Goal: Book appointment/travel/reservation

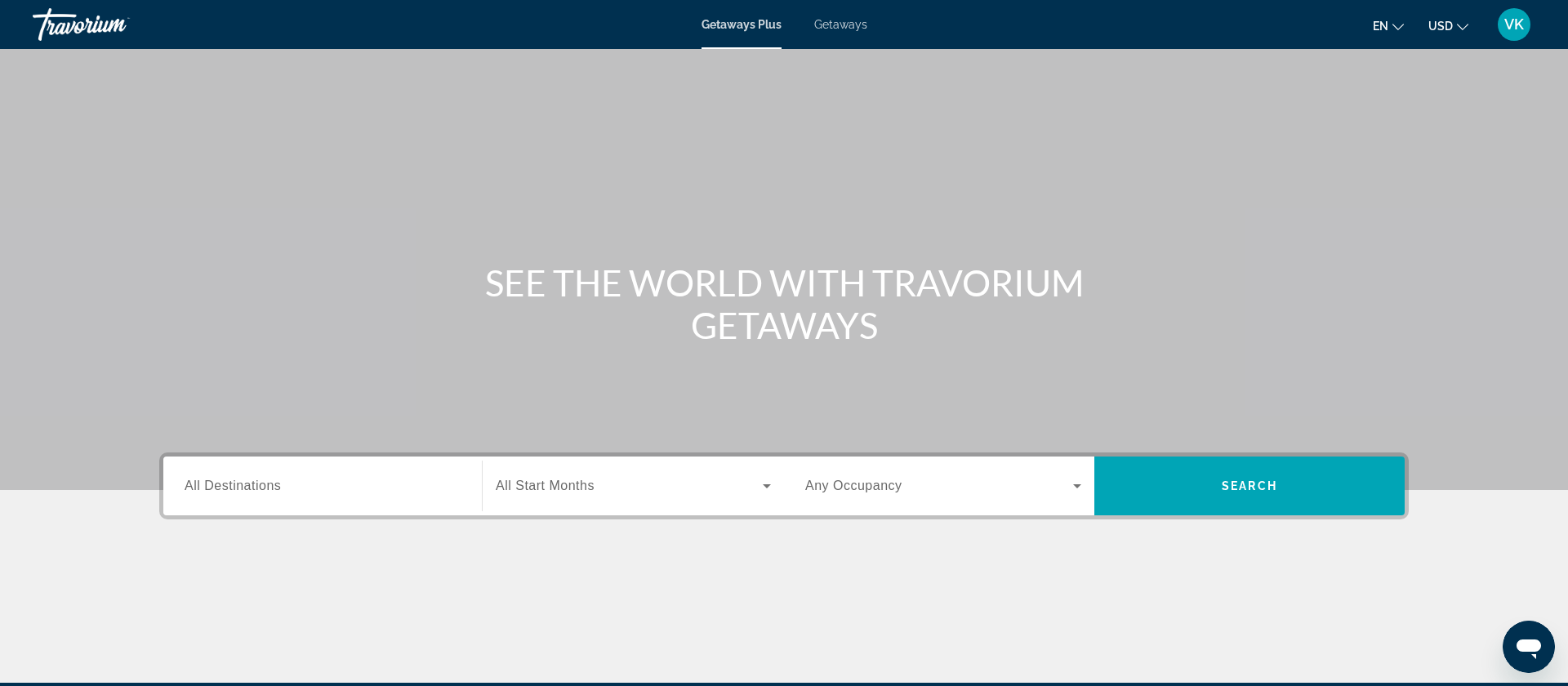
click at [851, 25] on span "Getaways" at bounding box center [840, 24] width 53 height 13
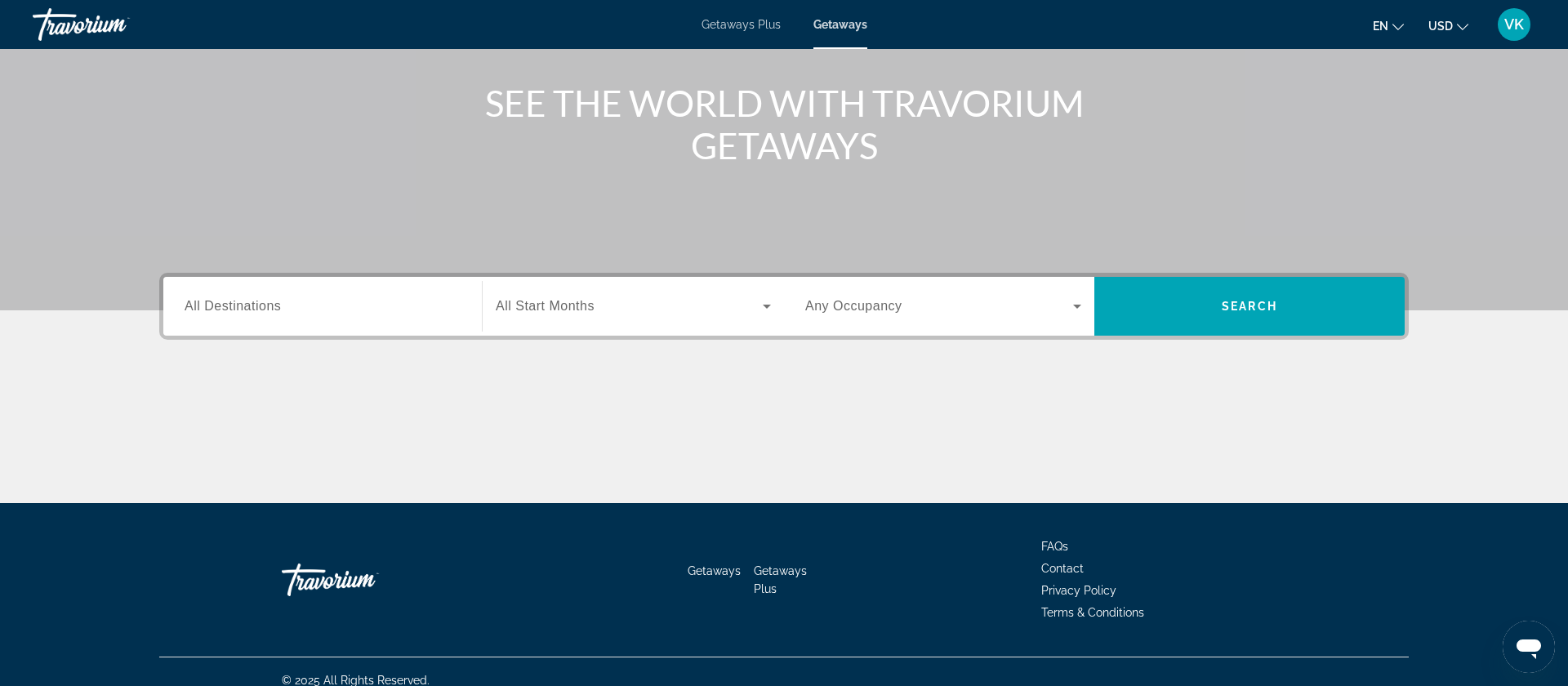
scroll to position [184, 0]
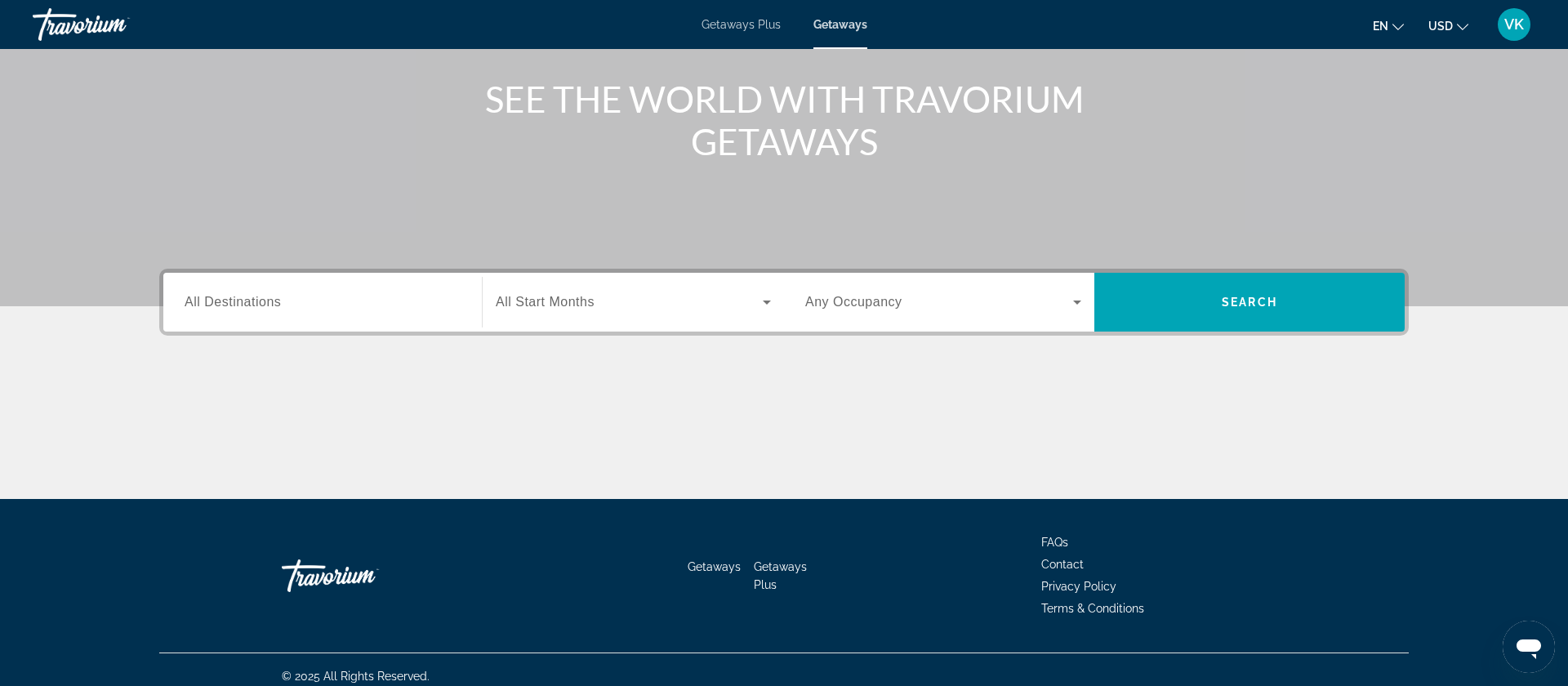
click at [224, 305] on span "All Destinations" at bounding box center [232, 302] width 96 height 14
click at [224, 305] on input "Destination All Destinations" at bounding box center [322, 303] width 276 height 20
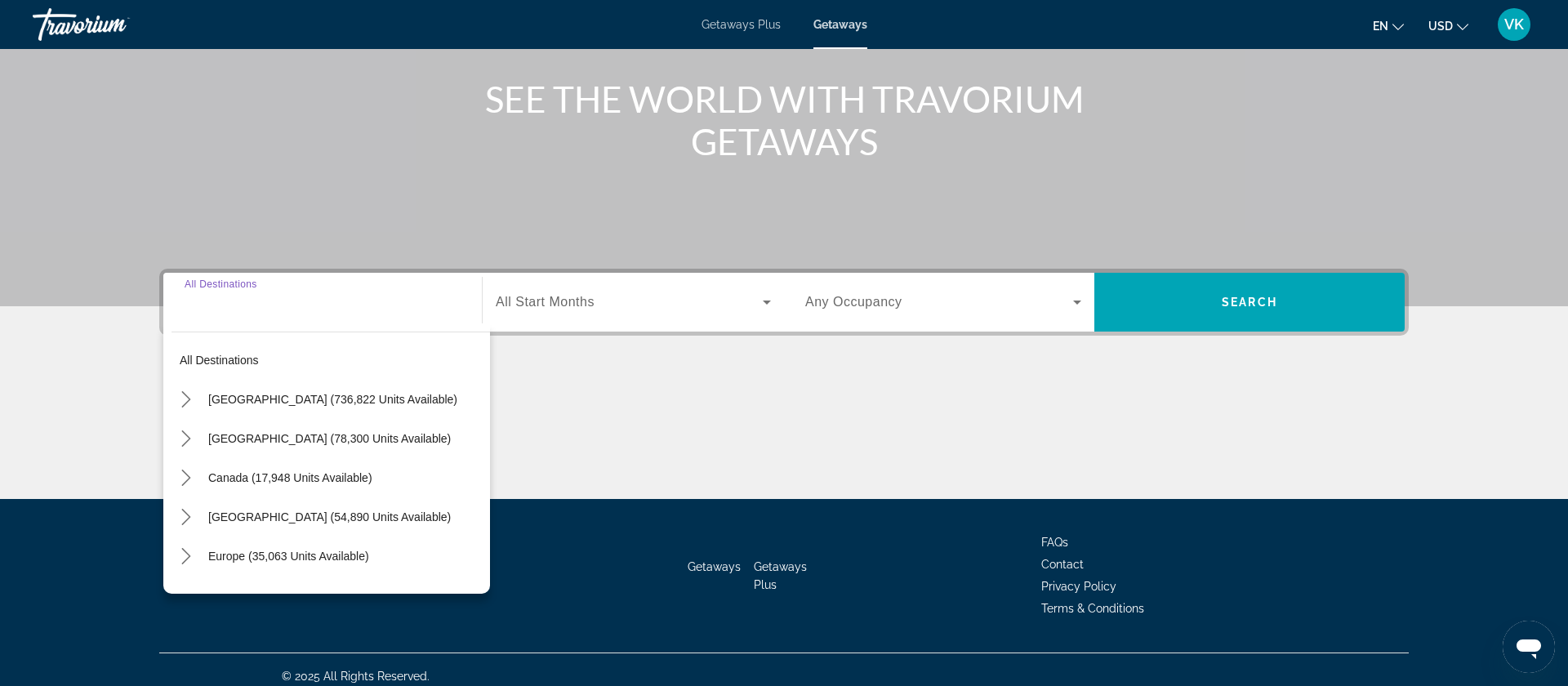
scroll to position [197, 0]
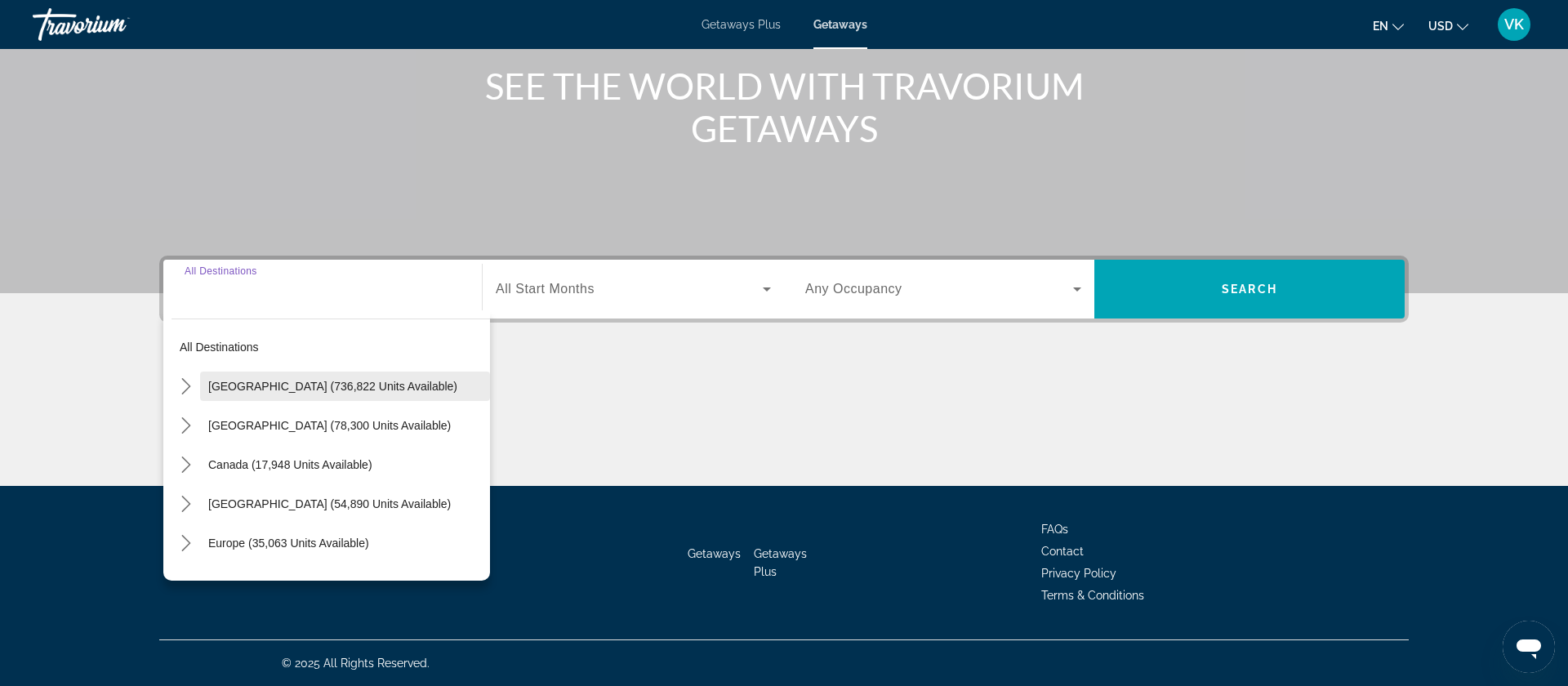
click at [232, 384] on span "[GEOGRAPHIC_DATA] (736,822 units available)" at bounding box center [332, 386] width 249 height 13
type input "**********"
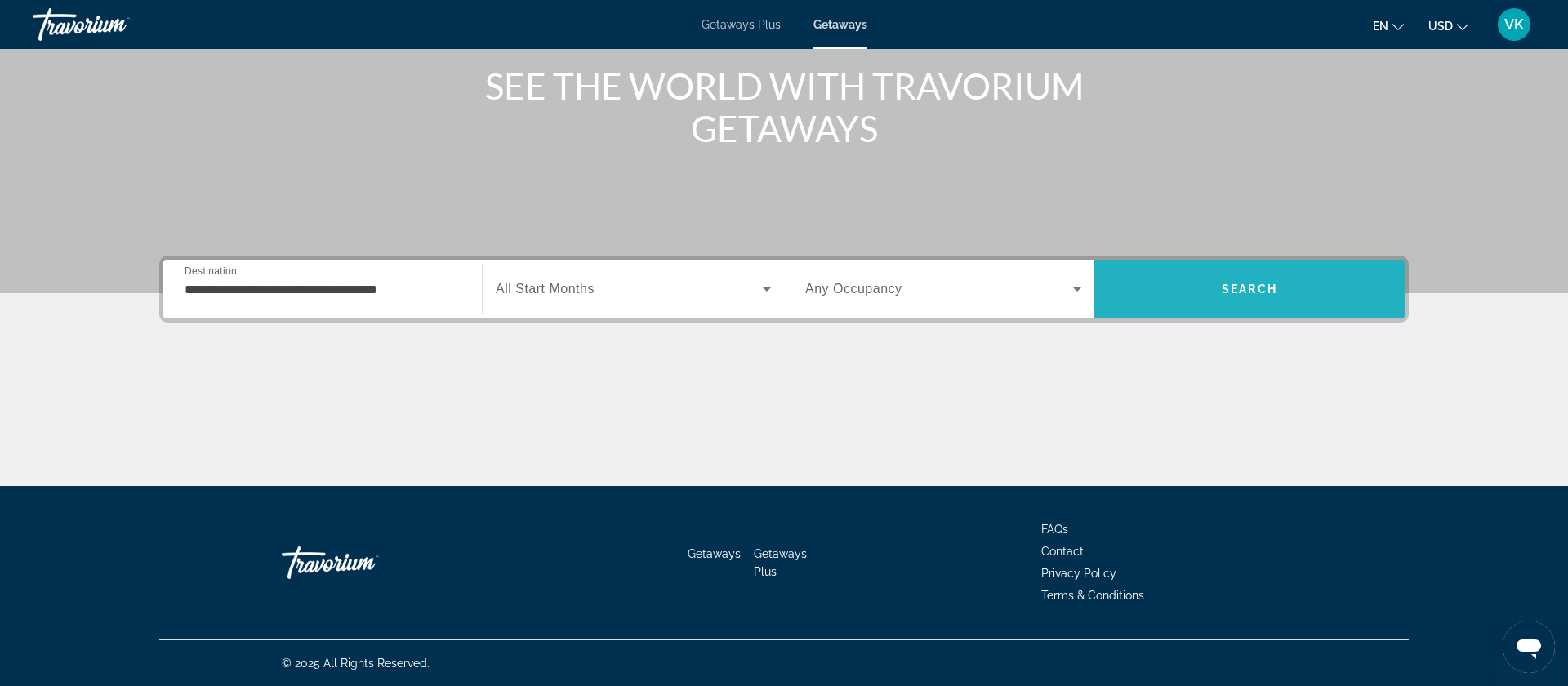
click at [1246, 291] on span "Search" at bounding box center [1249, 289] width 55 height 13
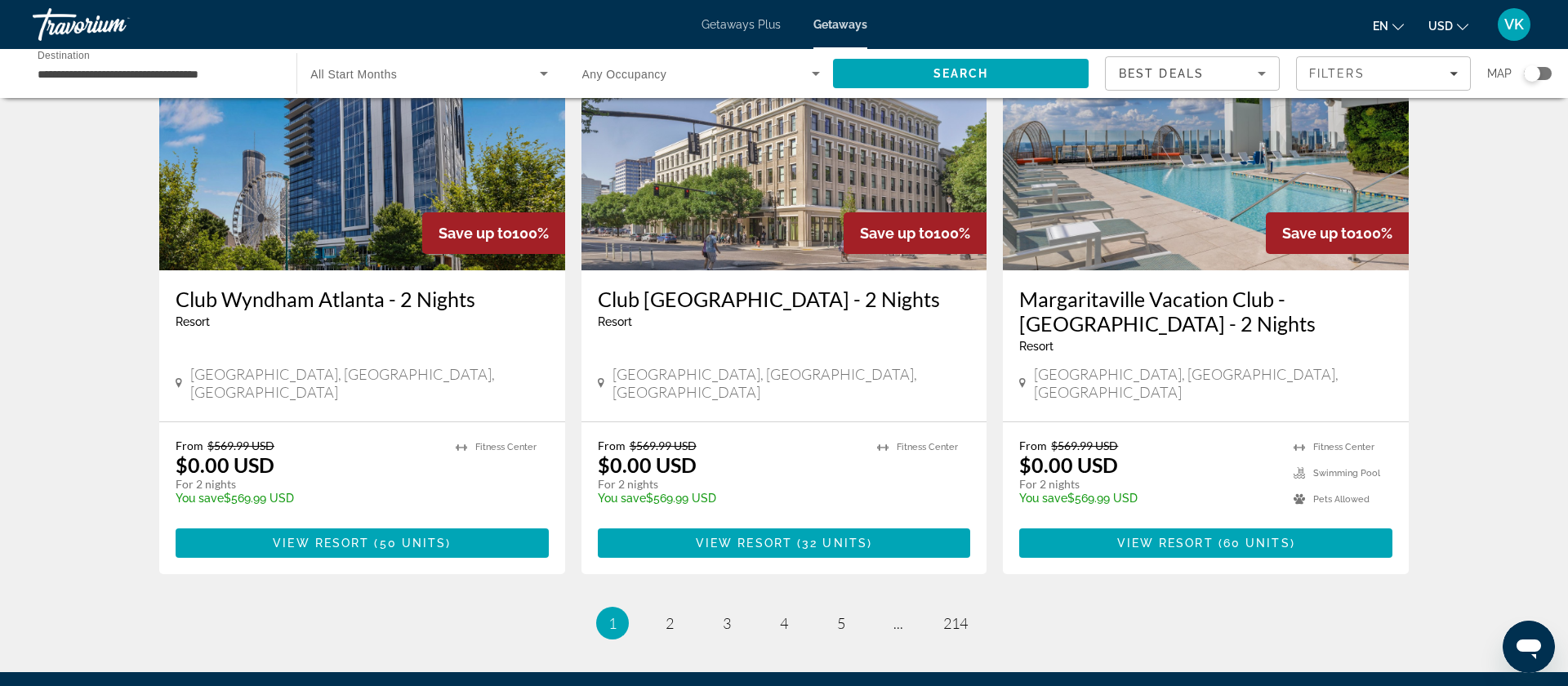
scroll to position [2007, 0]
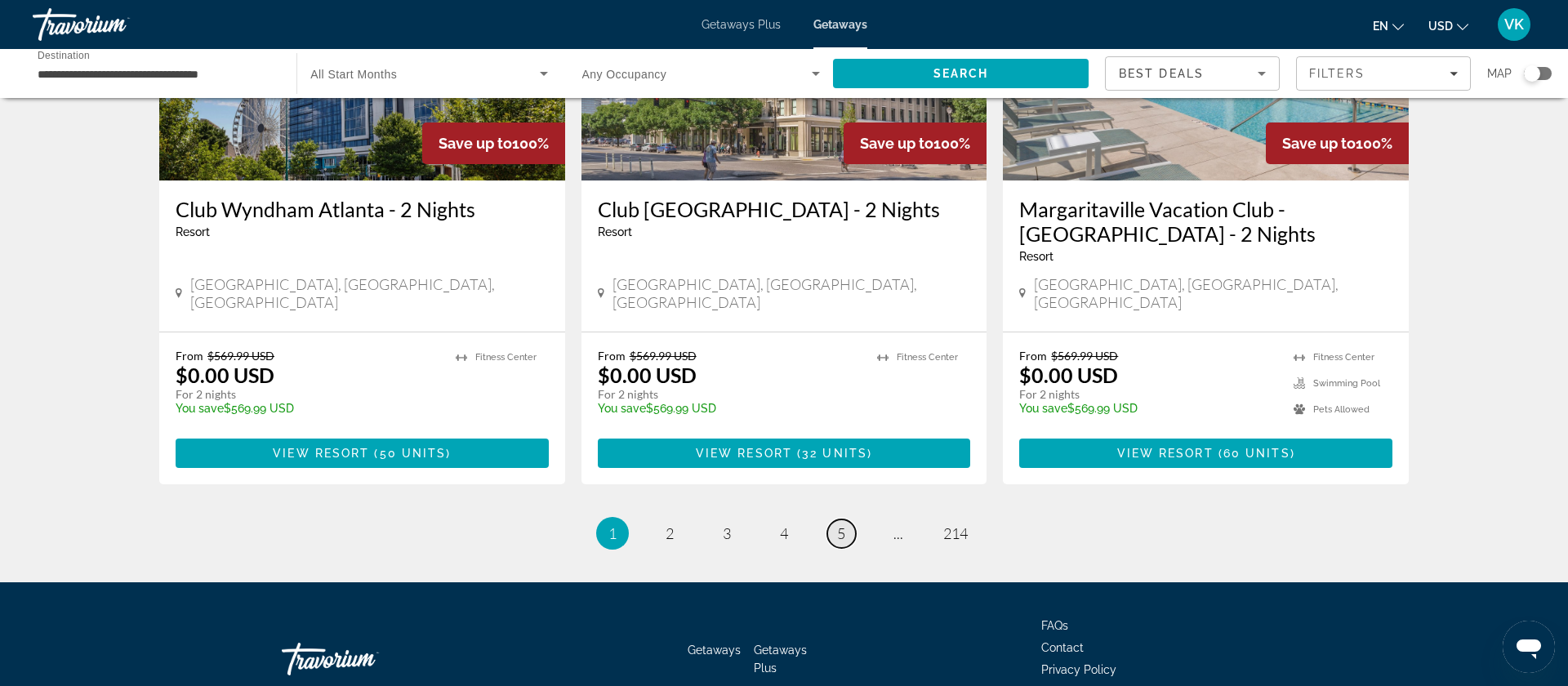
click at [838, 525] on span "5" at bounding box center [841, 533] width 8 height 18
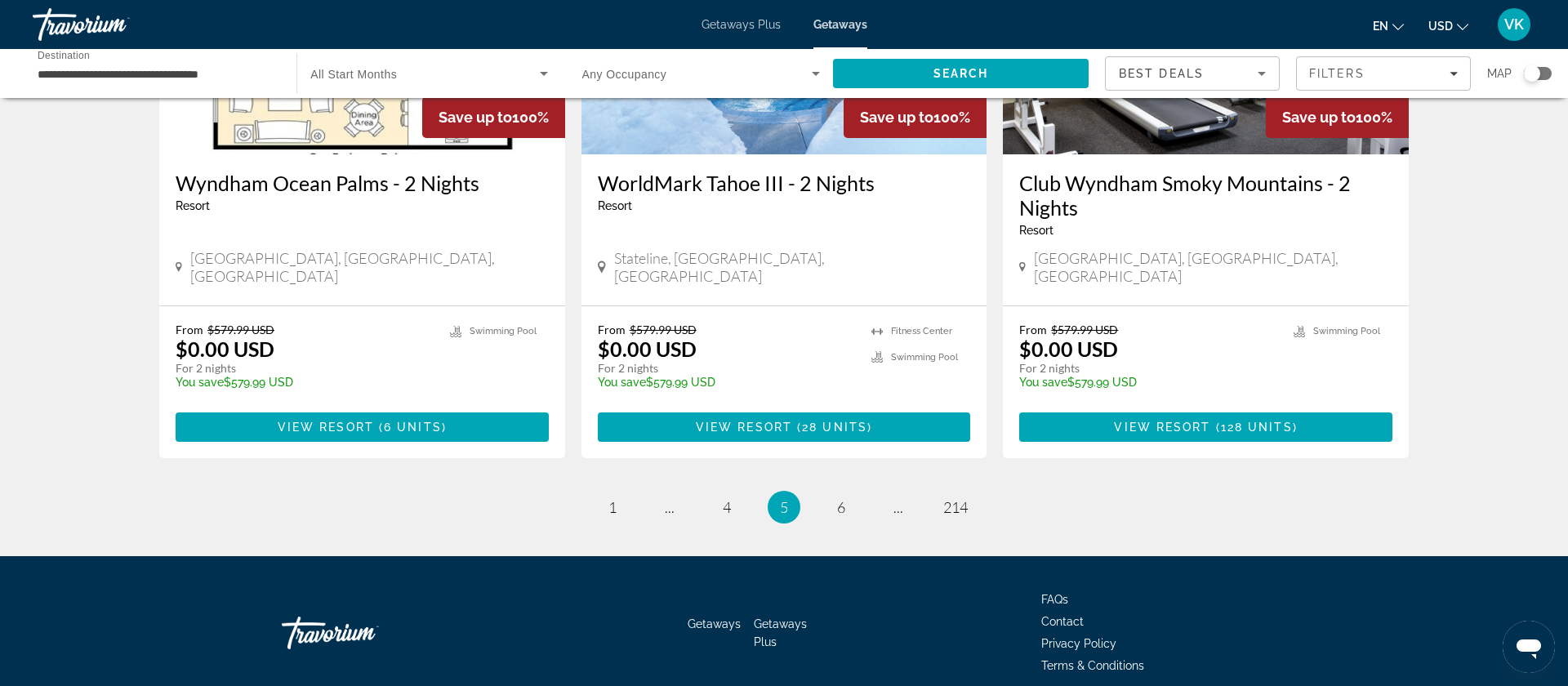
scroll to position [2055, 0]
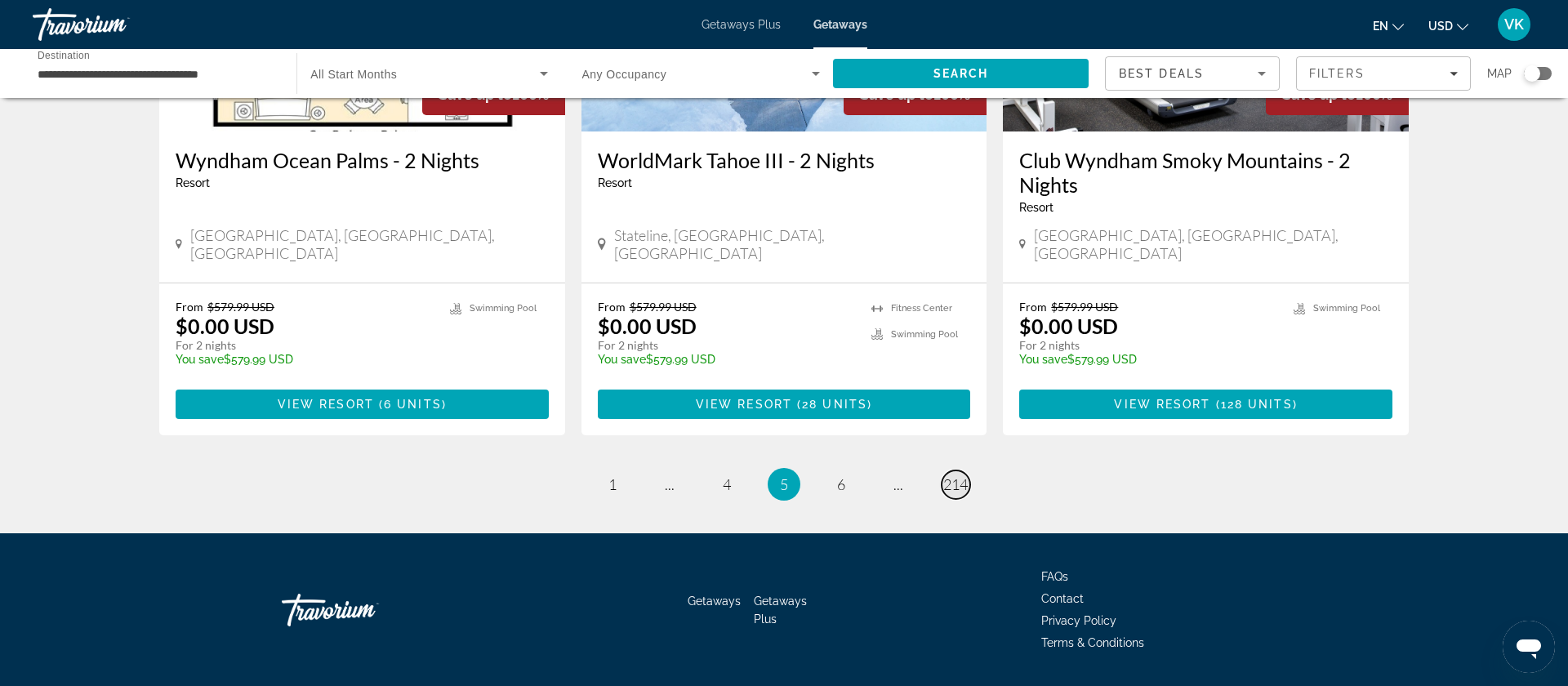
click at [963, 475] on span "214" at bounding box center [955, 484] width 24 height 18
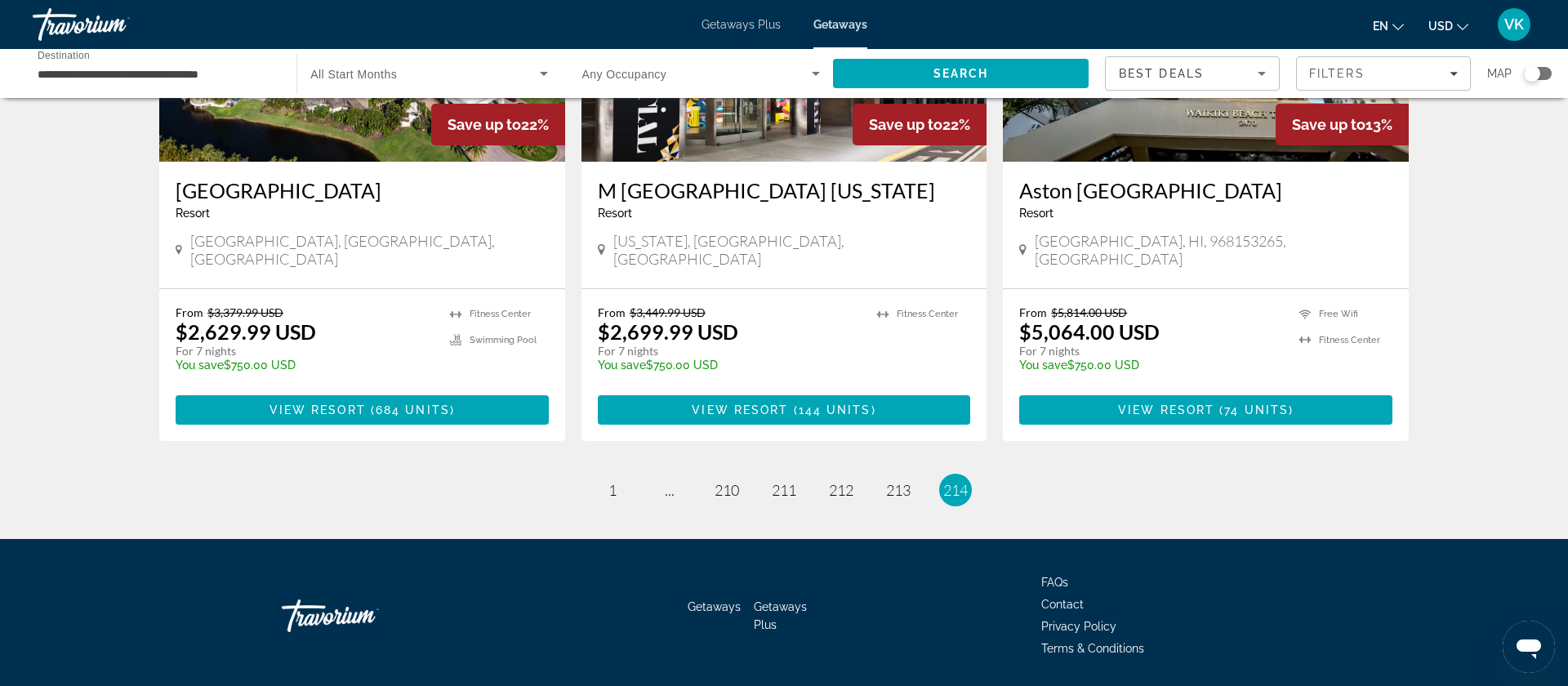
scroll to position [846, 0]
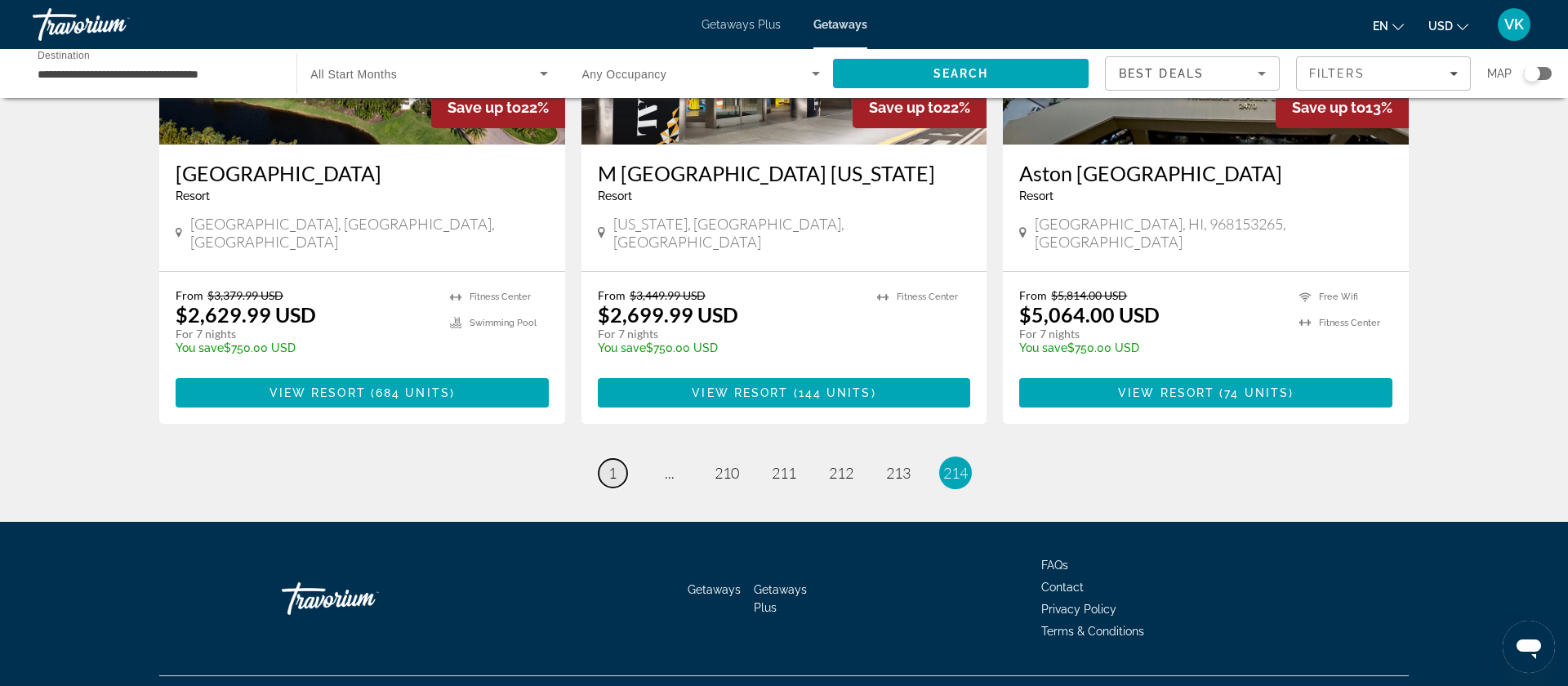
click at [614, 464] on span "1" at bounding box center [612, 473] width 8 height 18
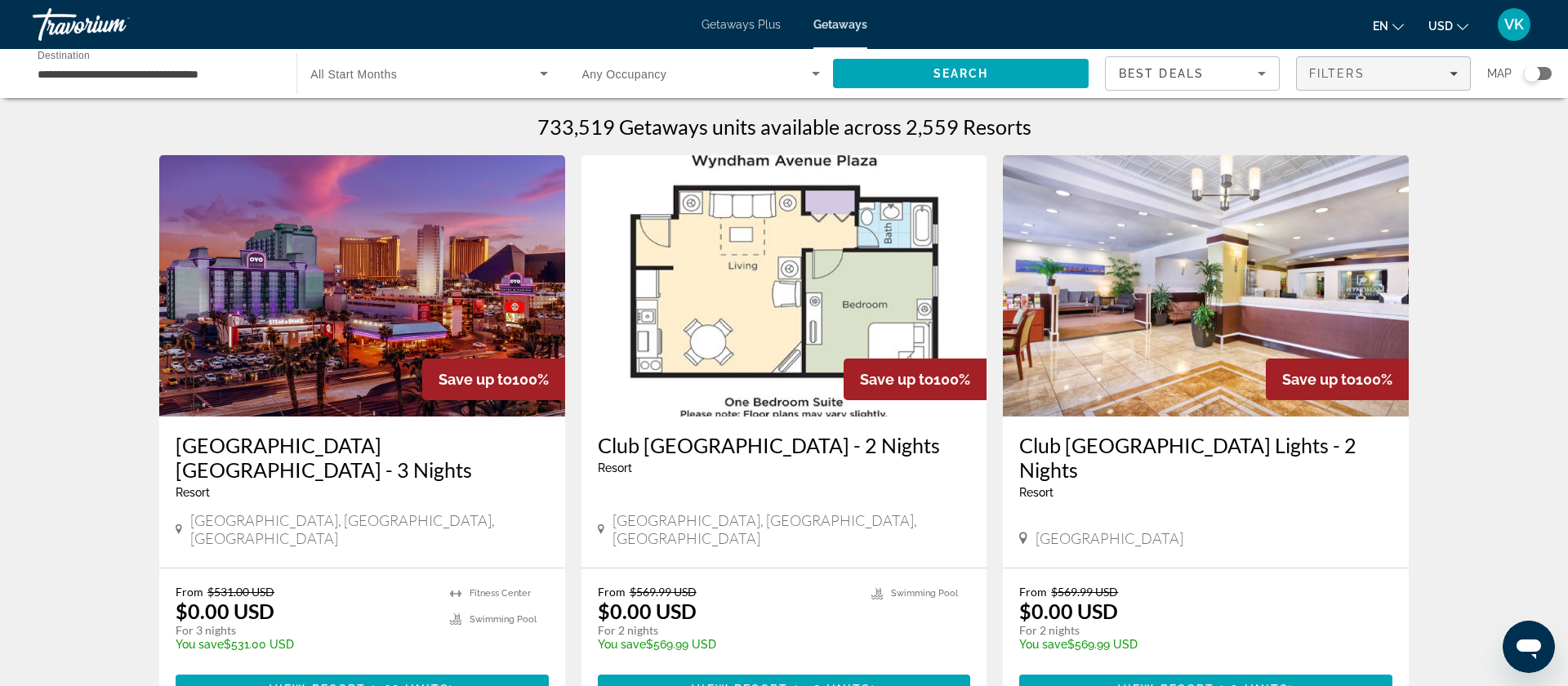
click at [1381, 72] on div "Filters" at bounding box center [1383, 73] width 148 height 13
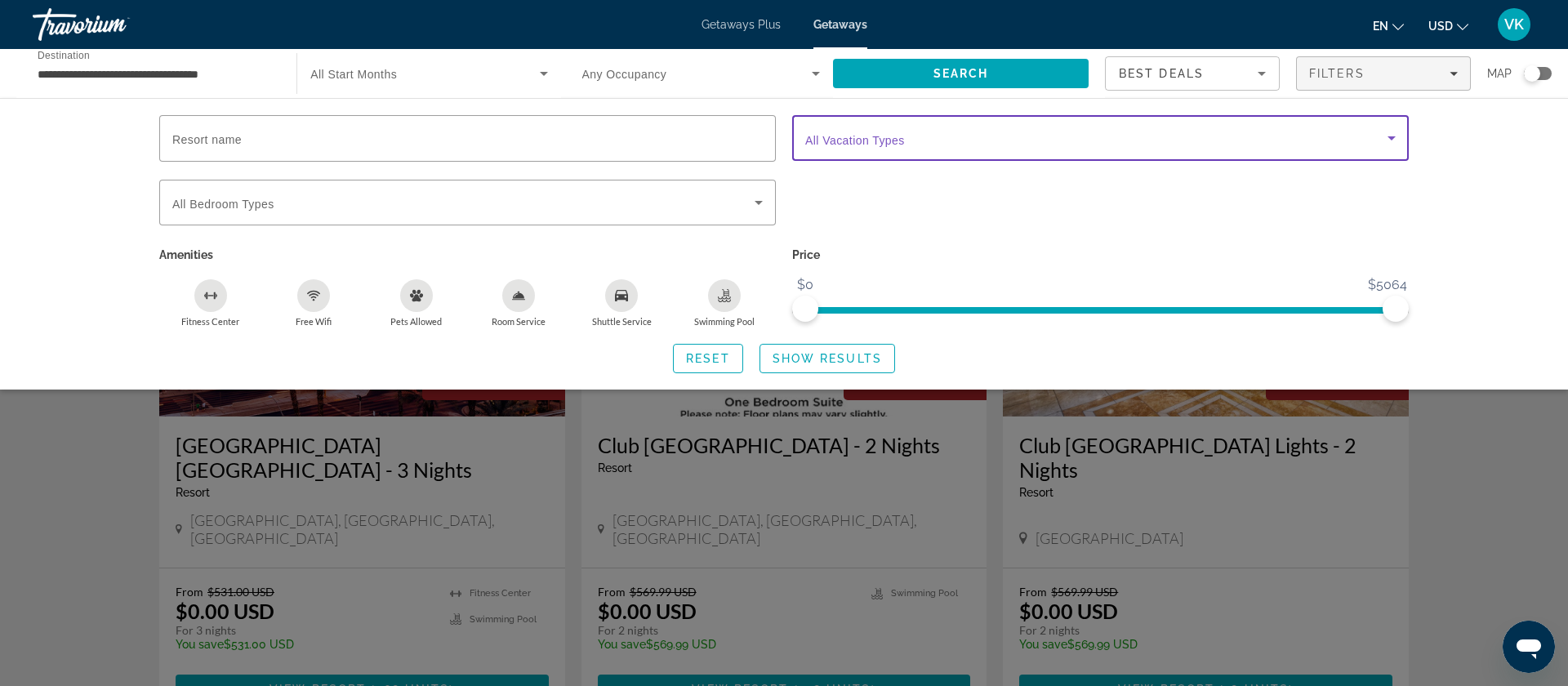
click at [922, 145] on span "Search widget" at bounding box center [1096, 138] width 582 height 20
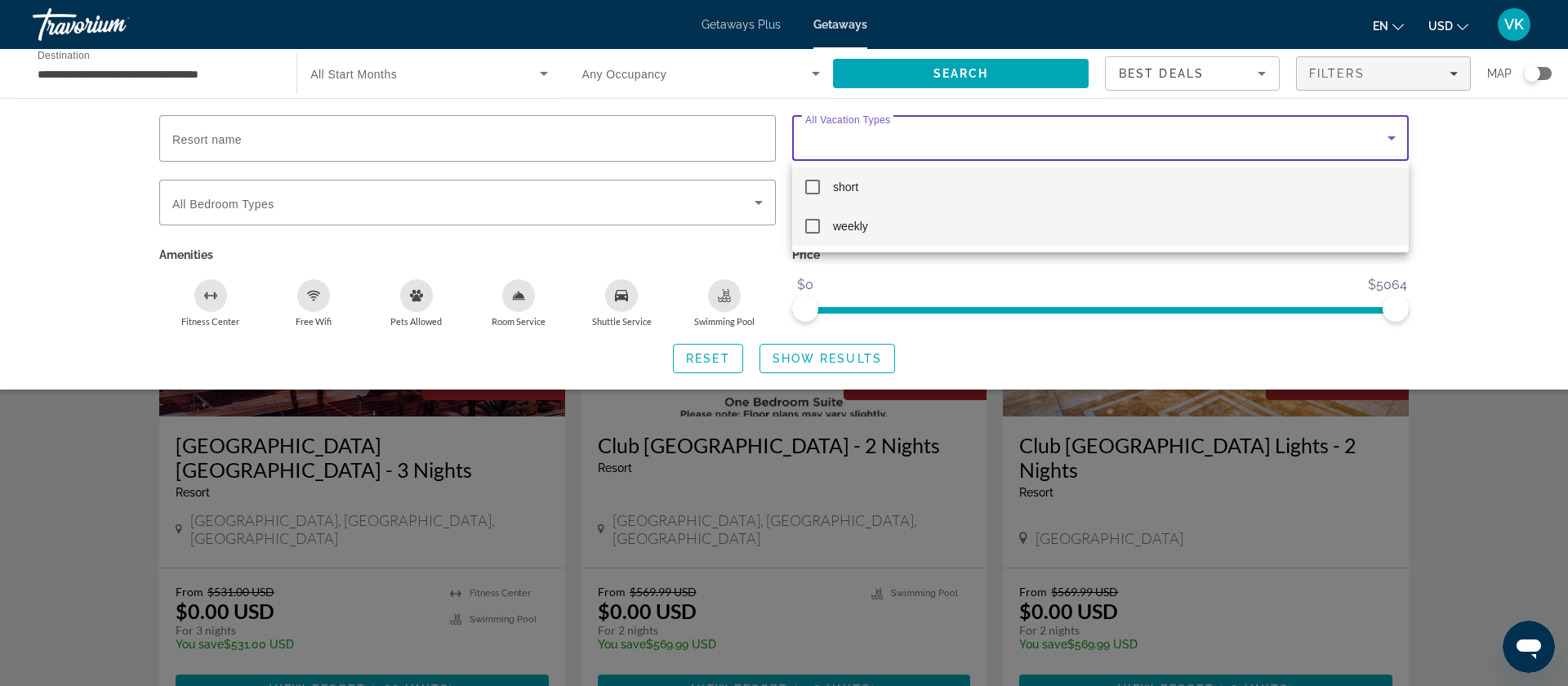
click at [812, 228] on mat-pseudo-checkbox at bounding box center [812, 225] width 15 height 15
click at [808, 357] on div at bounding box center [784, 343] width 1568 height 686
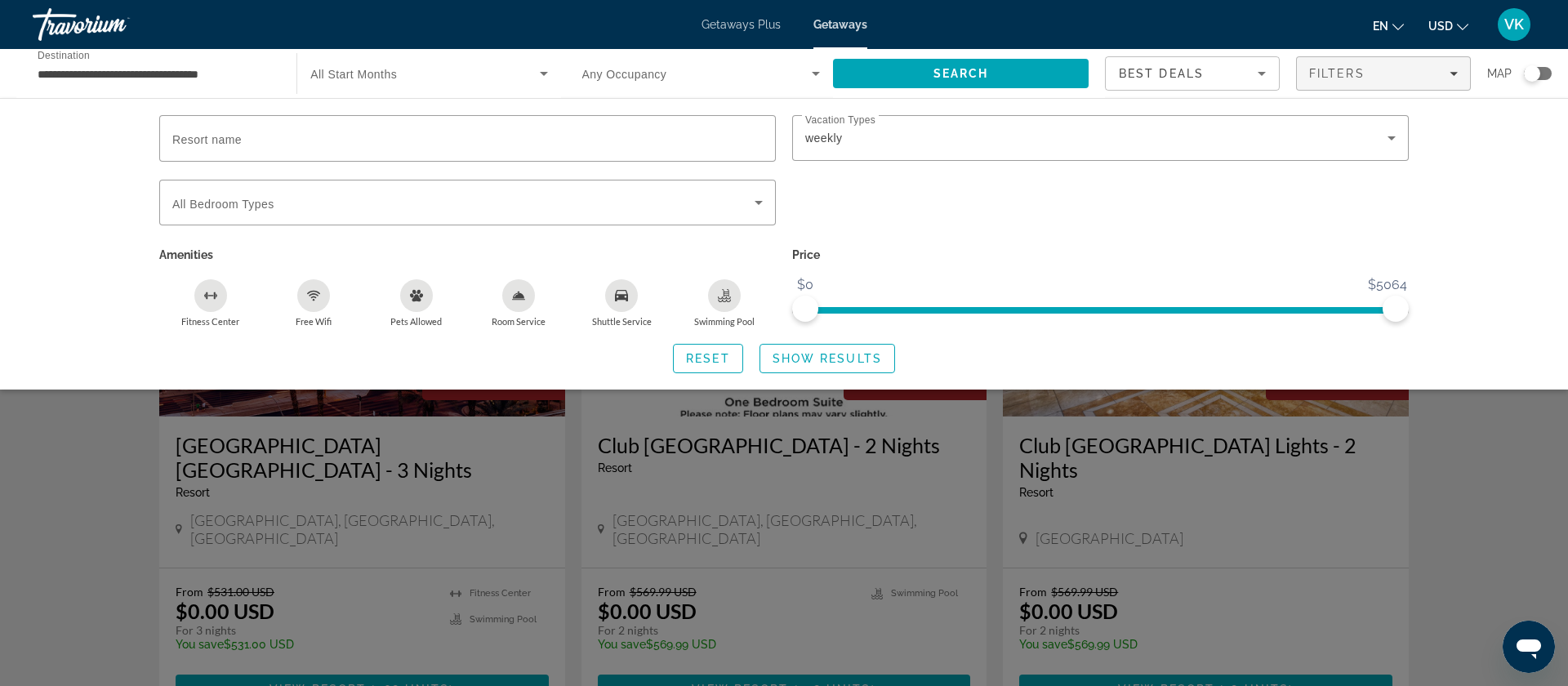
click at [808, 357] on span "Show Results" at bounding box center [827, 358] width 109 height 13
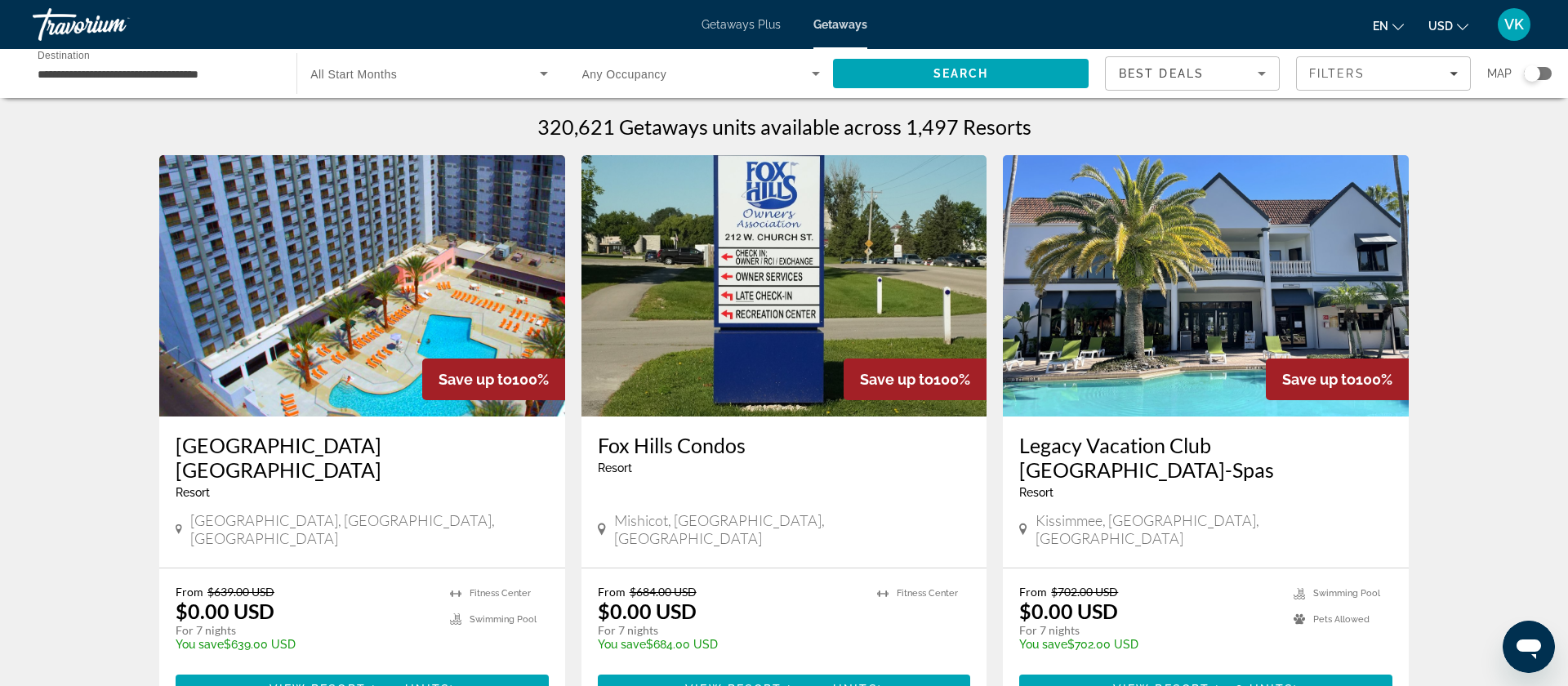
click at [1537, 74] on div "Search widget" at bounding box center [1532, 73] width 16 height 16
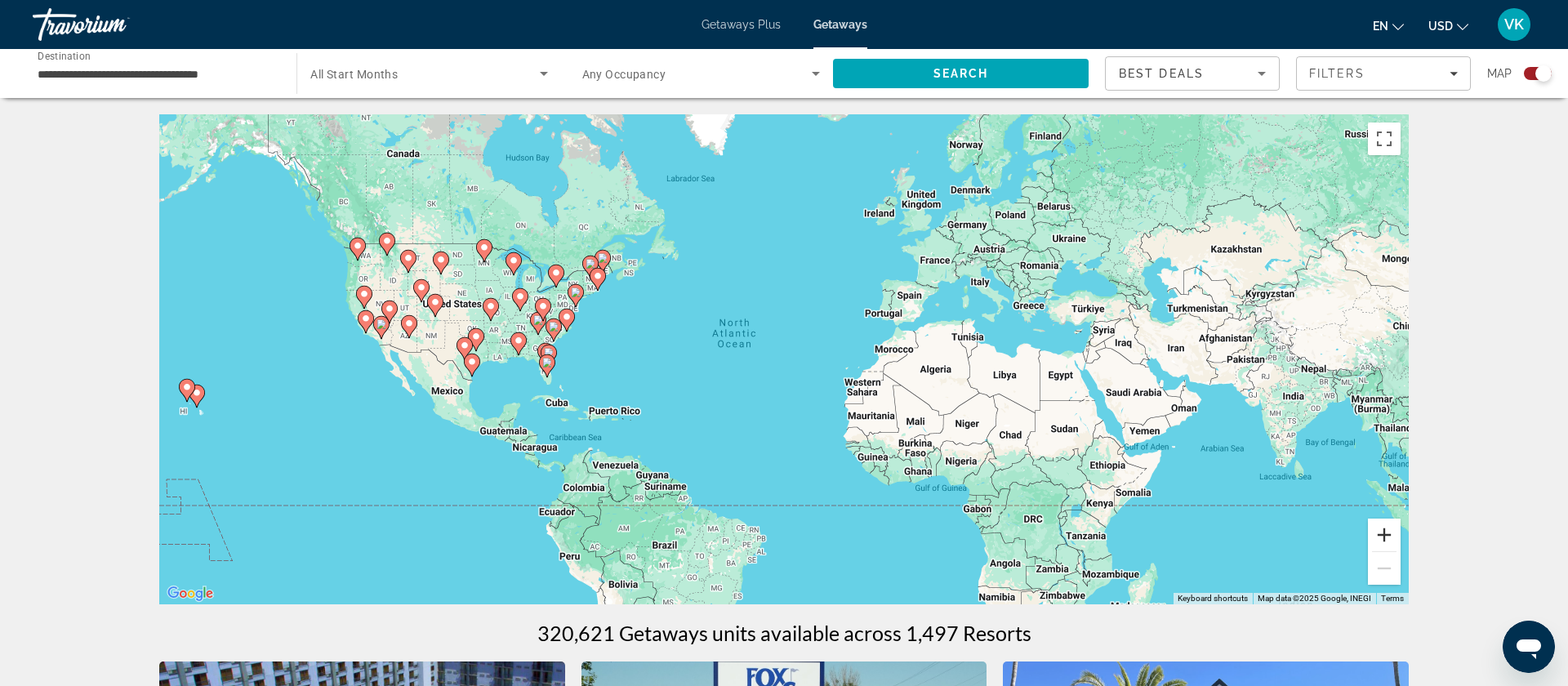
click at [1383, 538] on button "Zoom in" at bounding box center [1384, 535] width 33 height 33
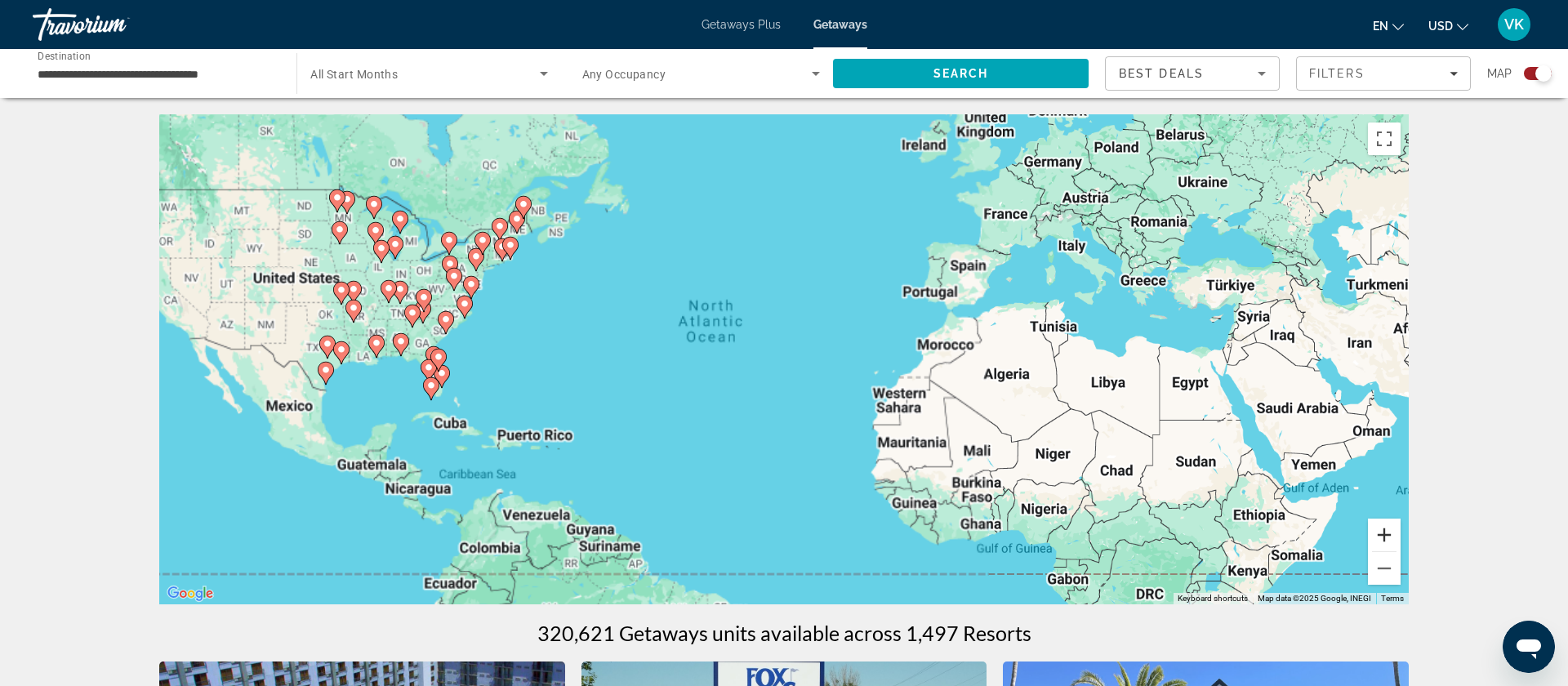
click at [1383, 538] on button "Zoom in" at bounding box center [1384, 535] width 33 height 33
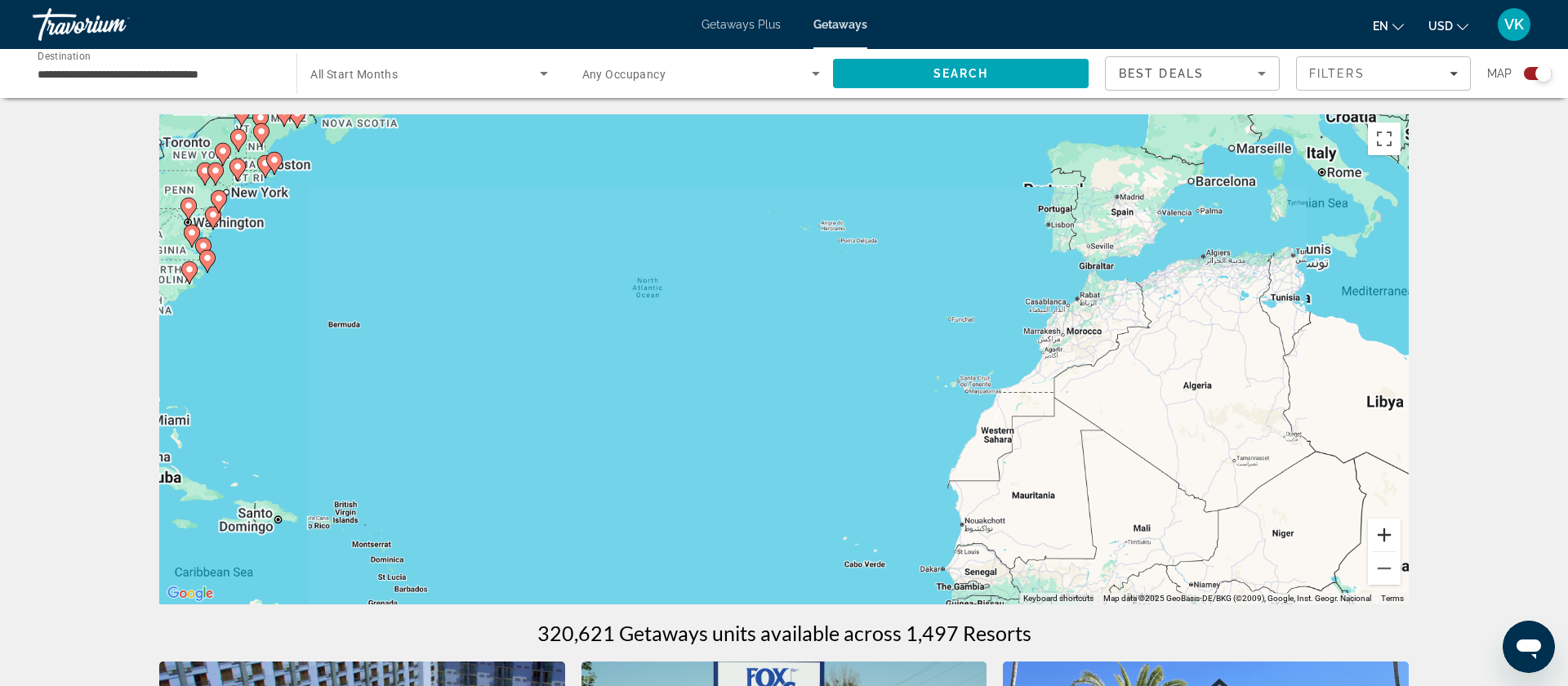
click at [1383, 538] on button "Zoom in" at bounding box center [1384, 535] width 33 height 33
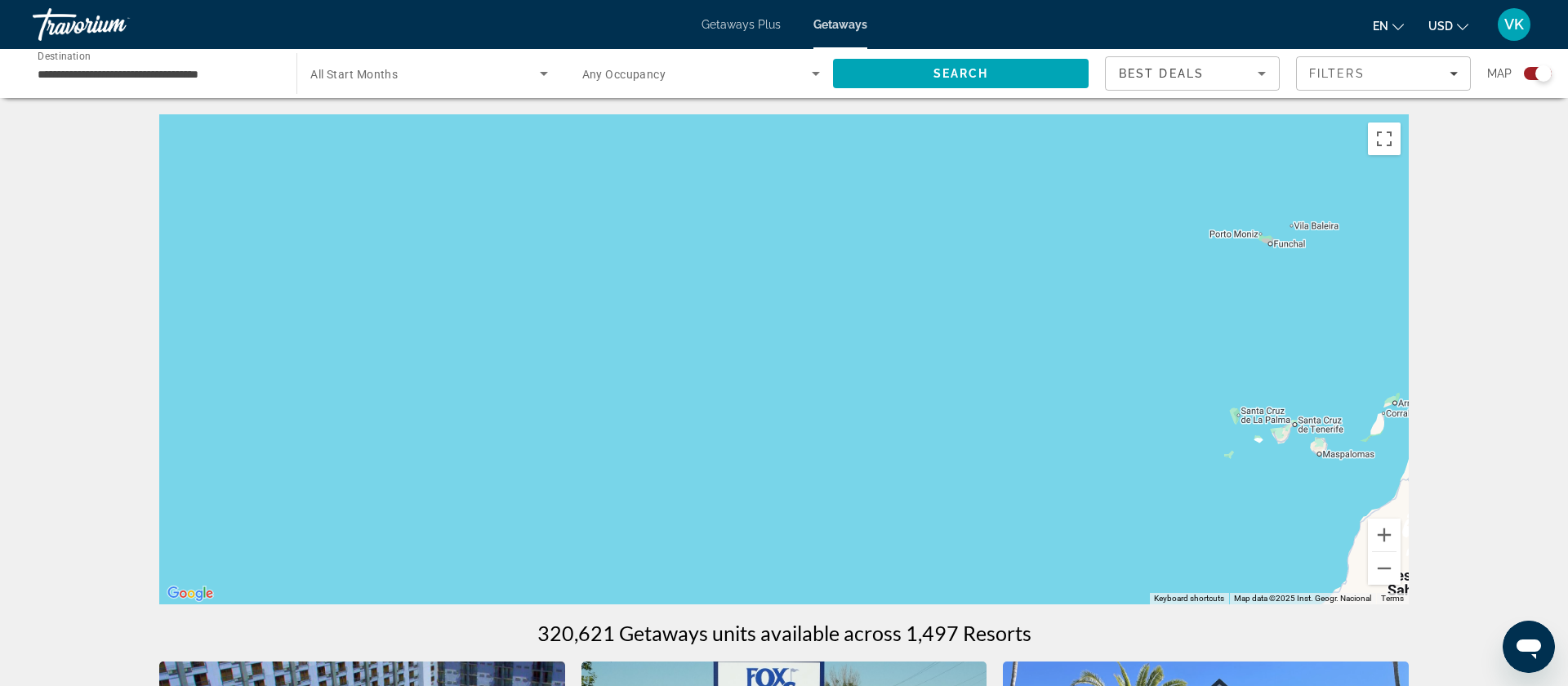
drag, startPoint x: 10, startPoint y: 338, endPoint x: 994, endPoint y: 424, distance: 987.8
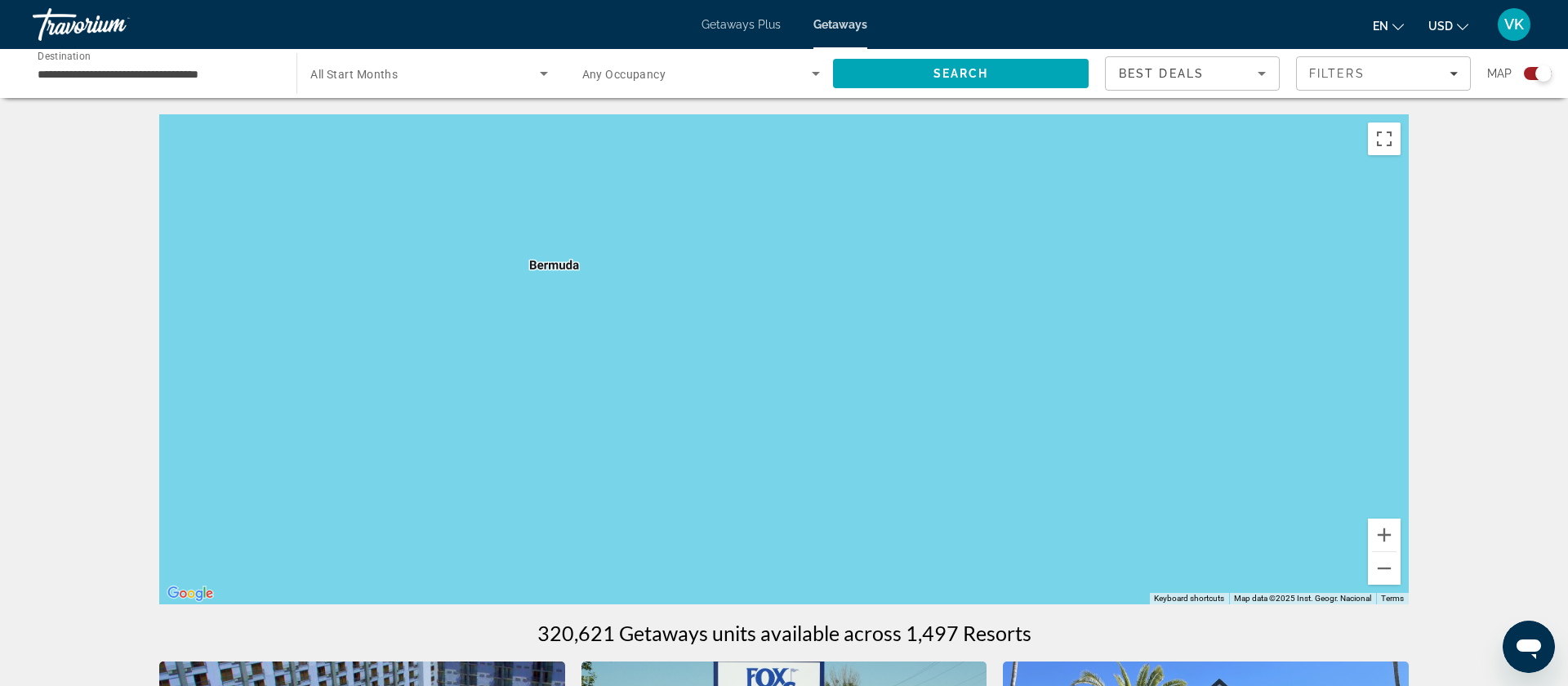
drag, startPoint x: 491, startPoint y: 380, endPoint x: 1531, endPoint y: 396, distance: 1040.1
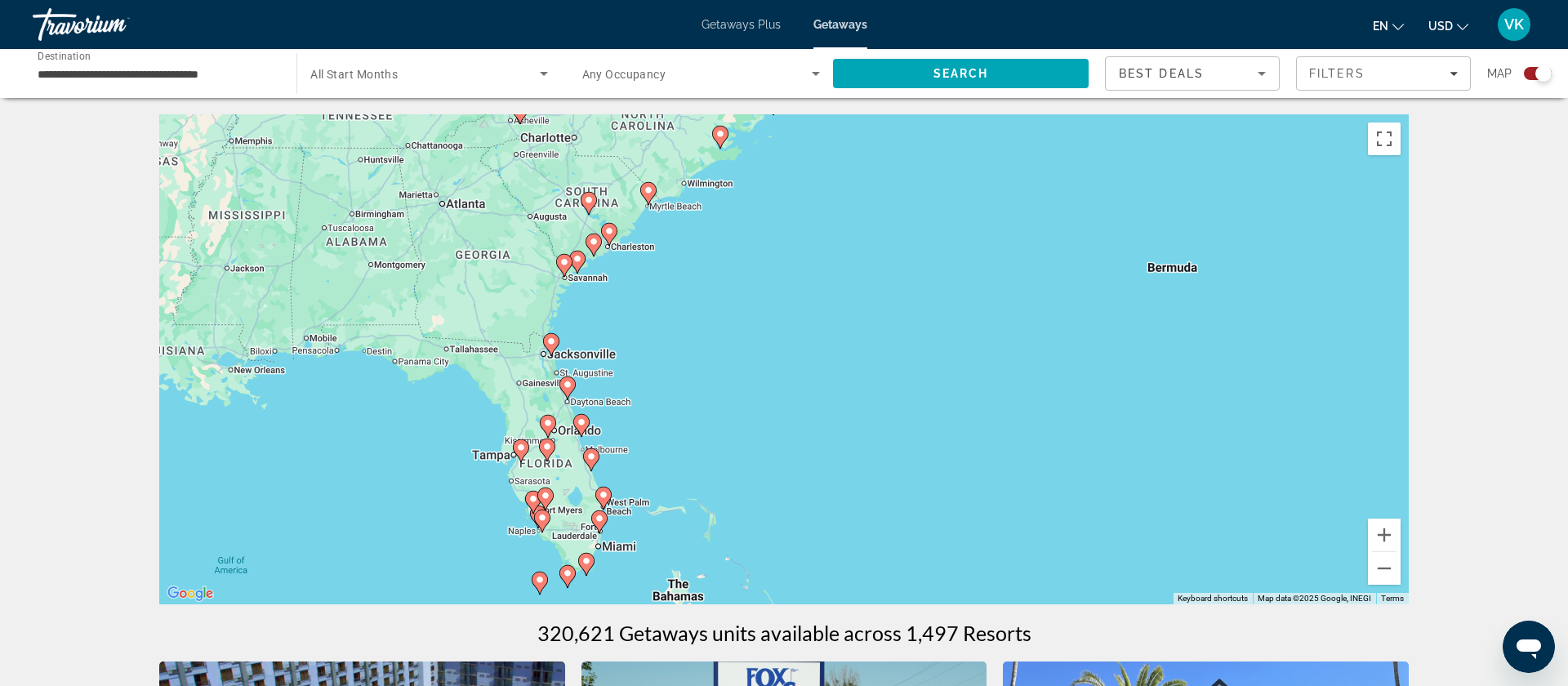
drag, startPoint x: 944, startPoint y: 376, endPoint x: 1554, endPoint y: 379, distance: 610.0
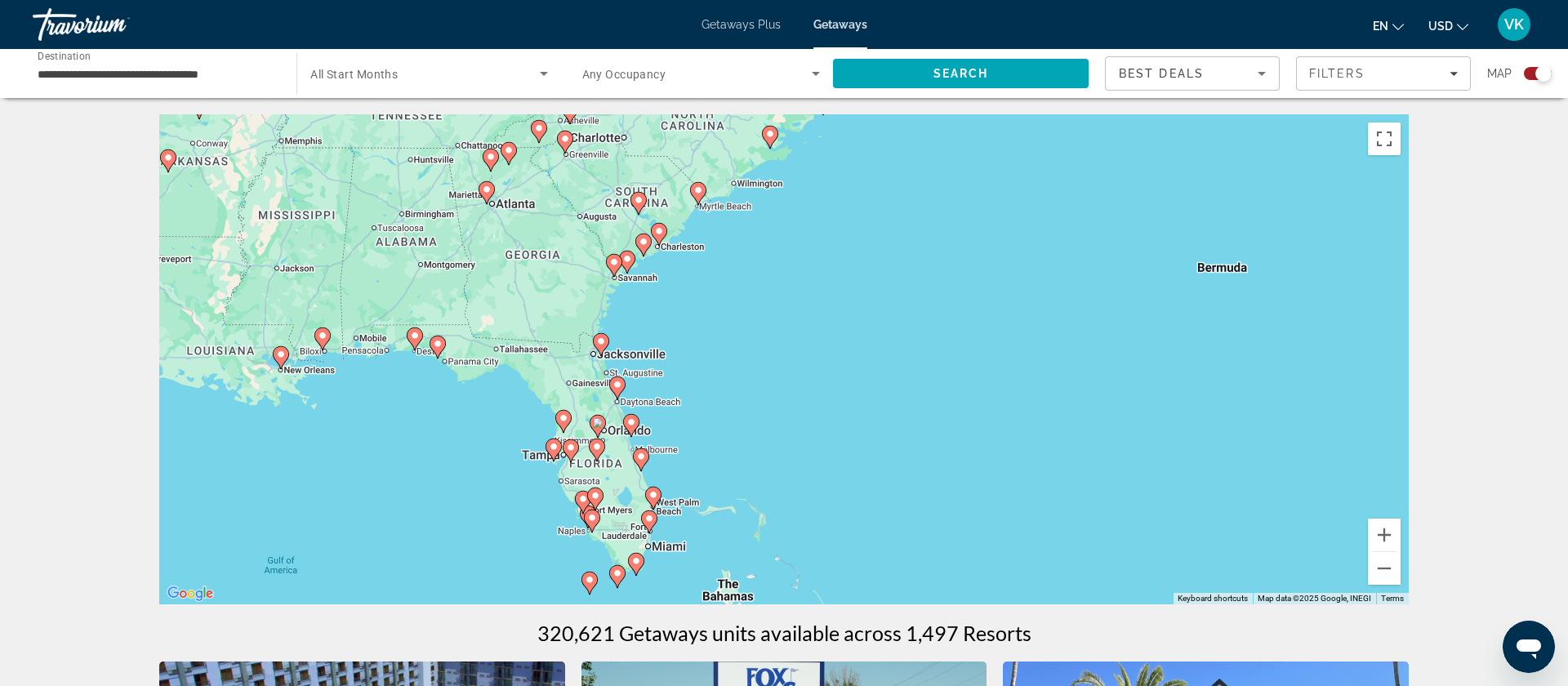
click at [1350, 387] on div "To activate drag with keyboard, press Alt + Enter. Once in keyboard drag state,…" at bounding box center [784, 359] width 1249 height 490
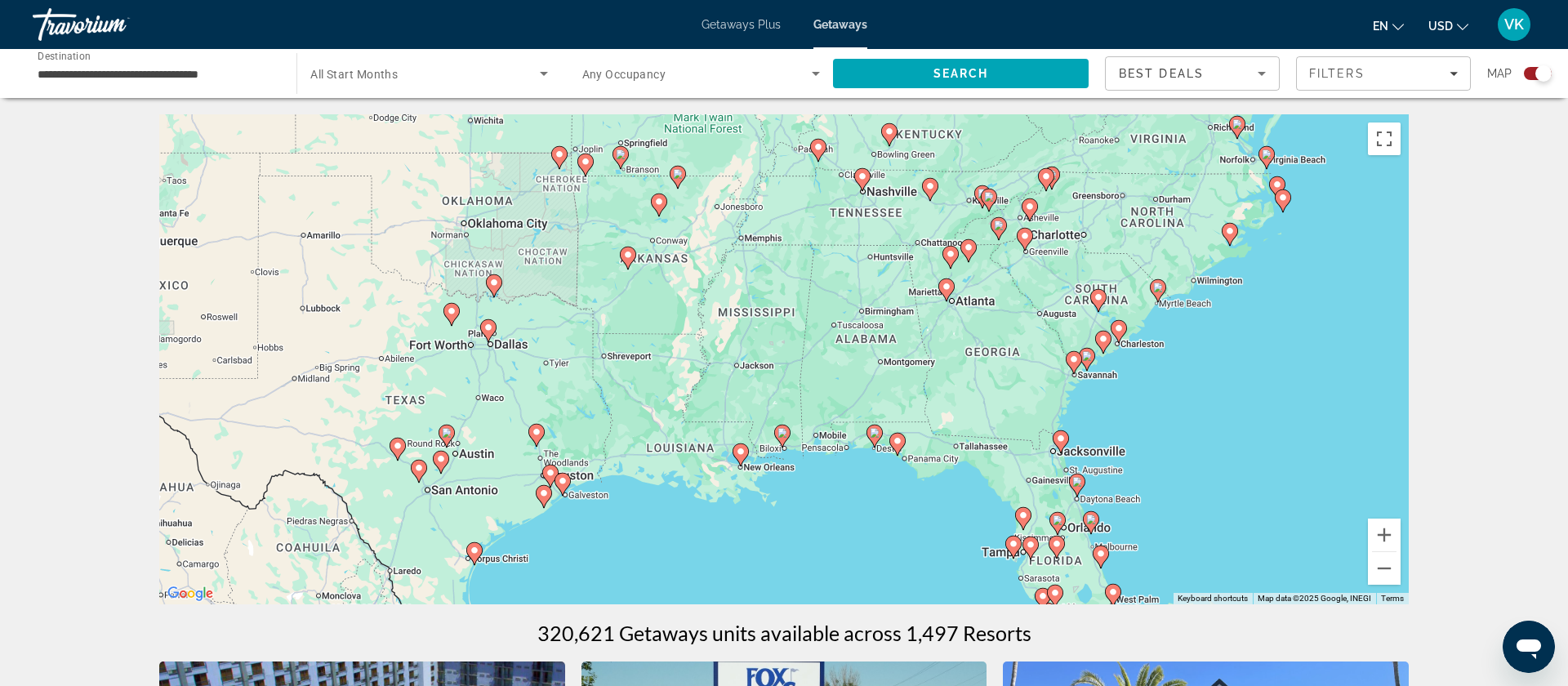
drag, startPoint x: 935, startPoint y: 376, endPoint x: 1377, endPoint y: 473, distance: 452.5
click at [1377, 473] on div "To activate drag with keyboard, press Alt + Enter. Once in keyboard drag state,…" at bounding box center [784, 359] width 1249 height 490
click at [1390, 572] on button "Zoom out" at bounding box center [1384, 569] width 33 height 33
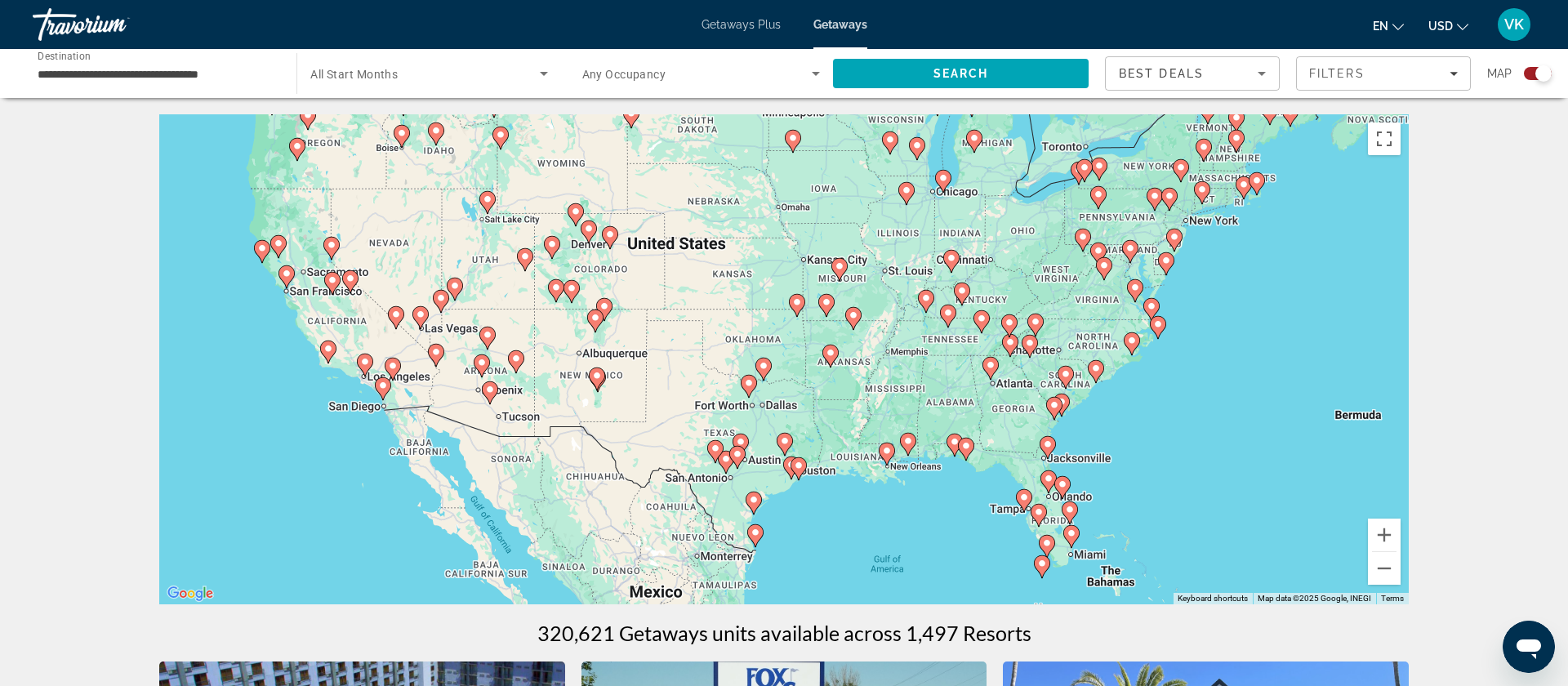
drag, startPoint x: 815, startPoint y: 441, endPoint x: 972, endPoint y: 492, distance: 165.1
click at [942, 493] on div "To activate drag with keyboard, press Alt + Enter. Once in keyboard drag state,…" at bounding box center [784, 359] width 1249 height 490
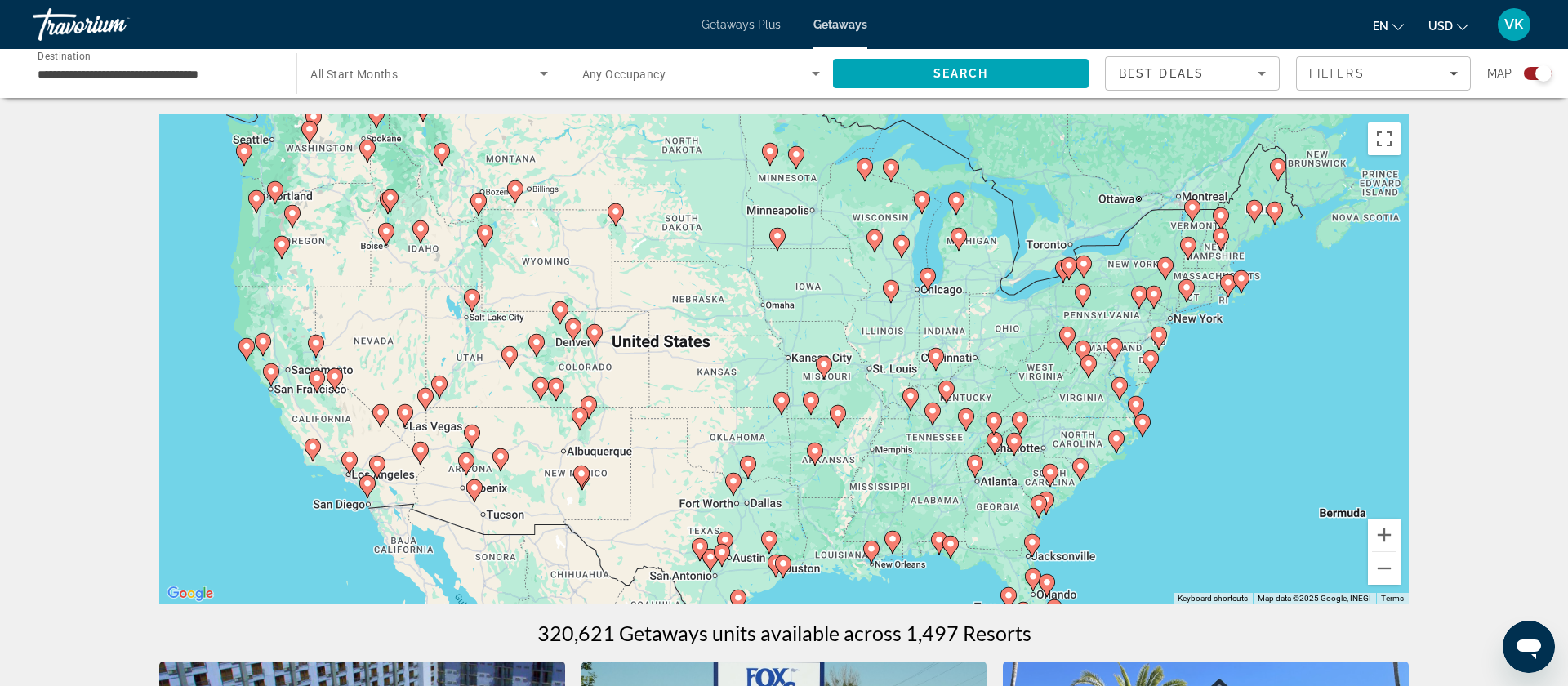
drag, startPoint x: 1272, startPoint y: 390, endPoint x: 1260, endPoint y: 485, distance: 95.8
click at [1258, 490] on div "To activate drag with keyboard, press Alt + Enter. Once in keyboard drag state,…" at bounding box center [784, 359] width 1249 height 490
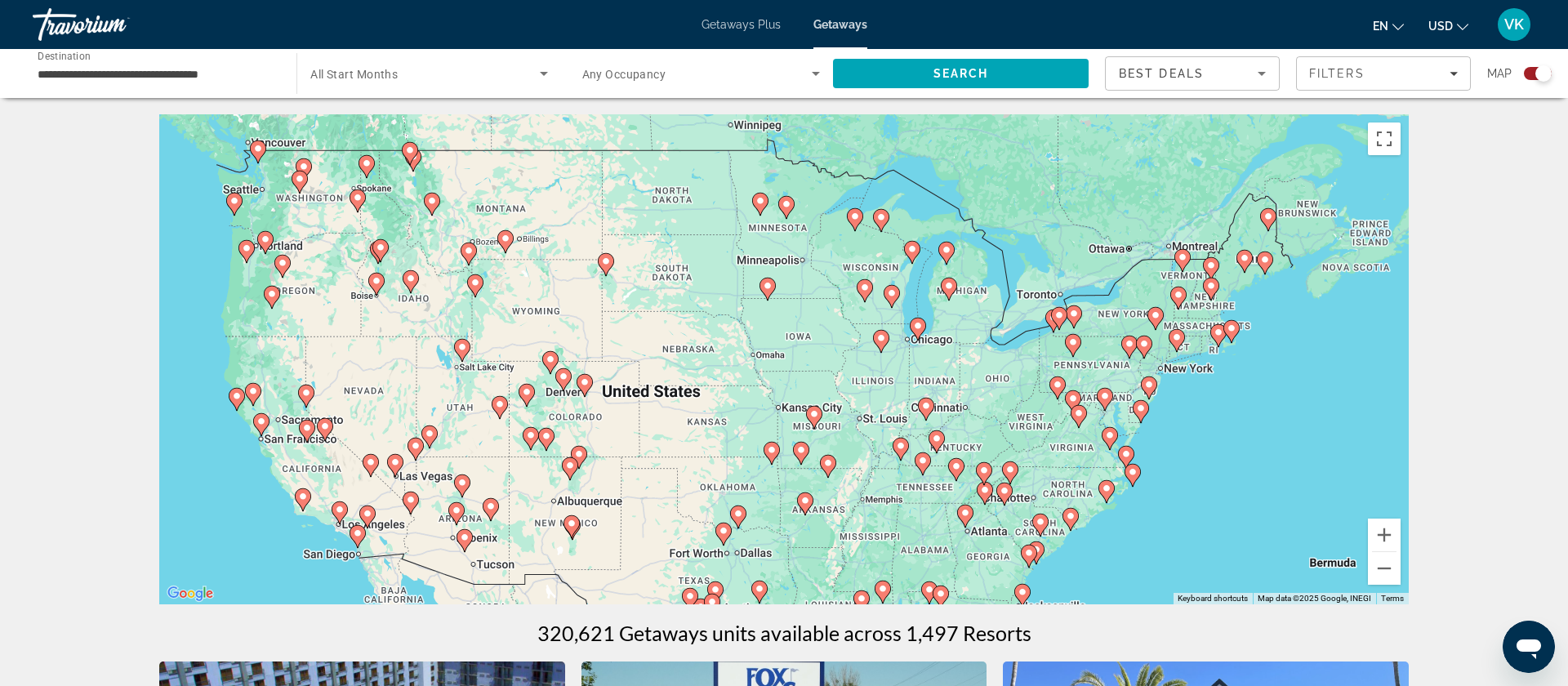
drag, startPoint x: 1326, startPoint y: 385, endPoint x: 1316, endPoint y: 437, distance: 53.0
click at [1316, 437] on div "To activate drag with keyboard, press Alt + Enter. Once in keyboard drag state,…" at bounding box center [784, 359] width 1249 height 490
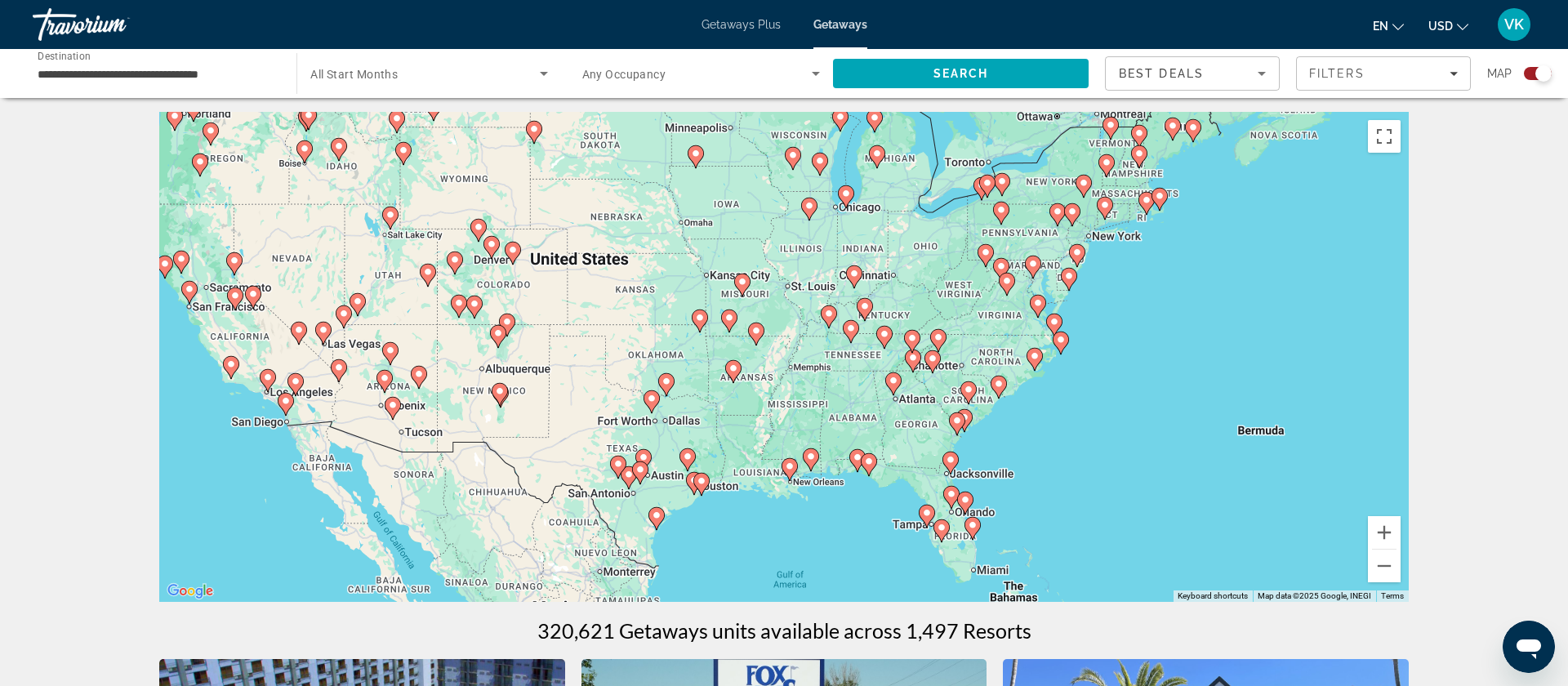
drag, startPoint x: 745, startPoint y: 408, endPoint x: 662, endPoint y: 309, distance: 129.2
click at [662, 309] on div "To activate drag with keyboard, press Alt + Enter. Once in keyboard drag state,…" at bounding box center [784, 356] width 1249 height 490
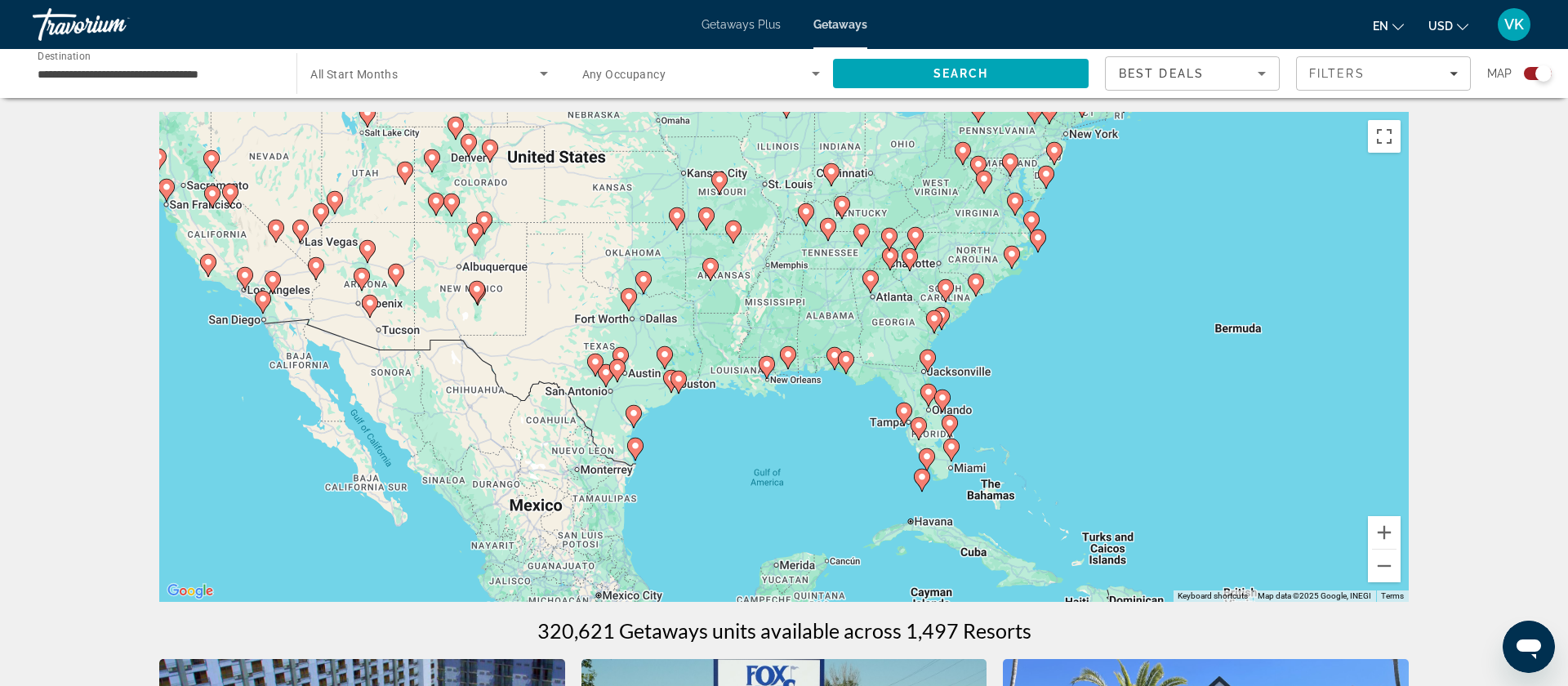
drag, startPoint x: 1150, startPoint y: 565, endPoint x: 1126, endPoint y: 449, distance: 118.5
click at [1126, 449] on div "To activate drag with keyboard, press Alt + Enter. Once in keyboard drag state,…" at bounding box center [784, 356] width 1249 height 490
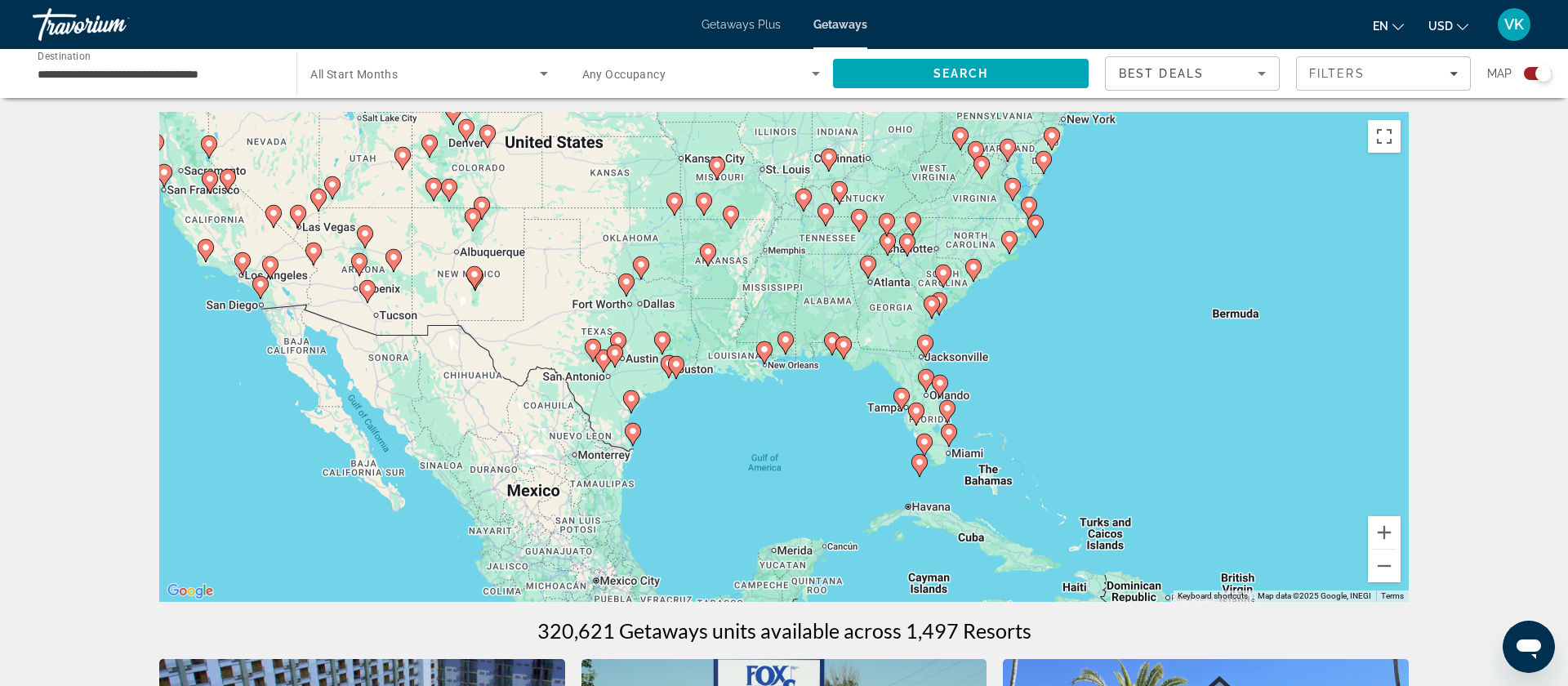
click at [634, 433] on image "Main content" at bounding box center [632, 431] width 10 height 10
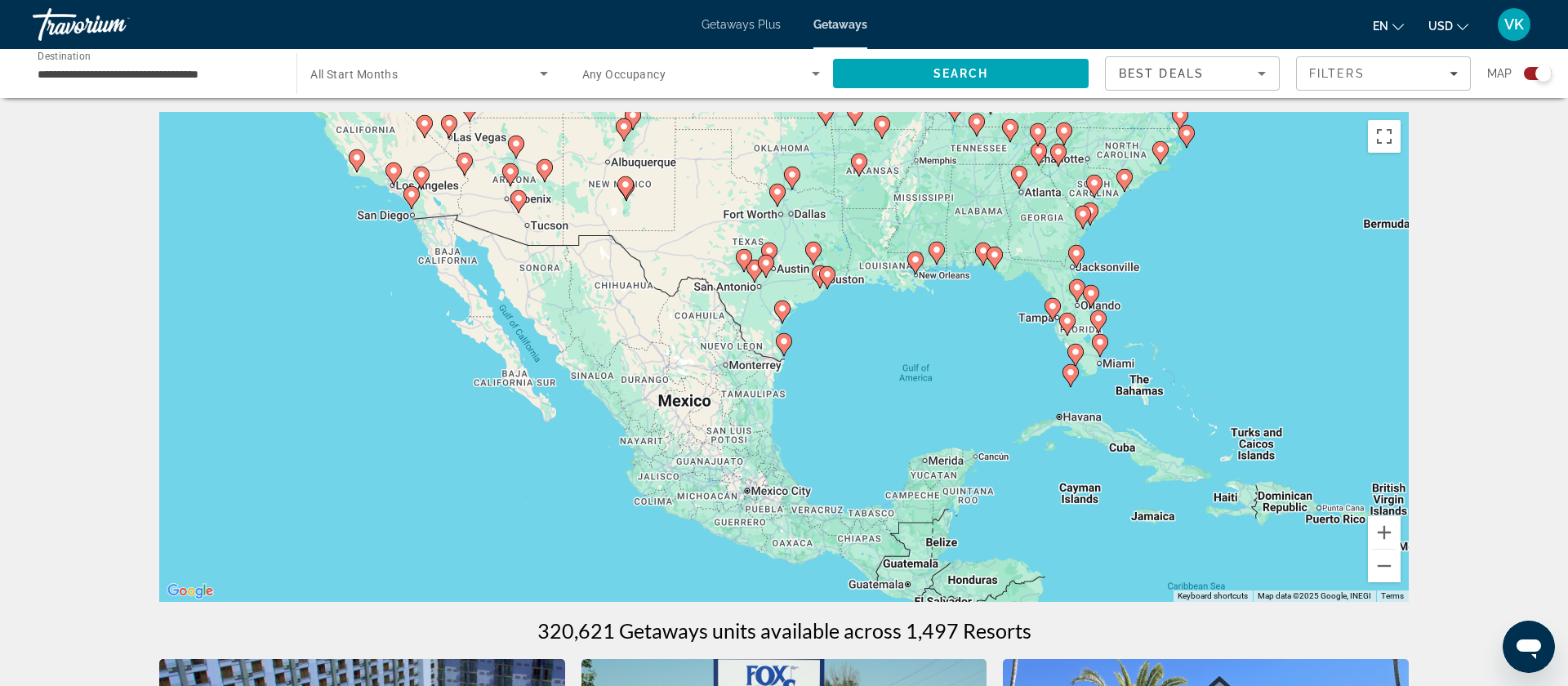
click at [634, 433] on div "To activate drag with keyboard, press Alt + Enter. Once in keyboard drag state,…" at bounding box center [784, 356] width 1249 height 490
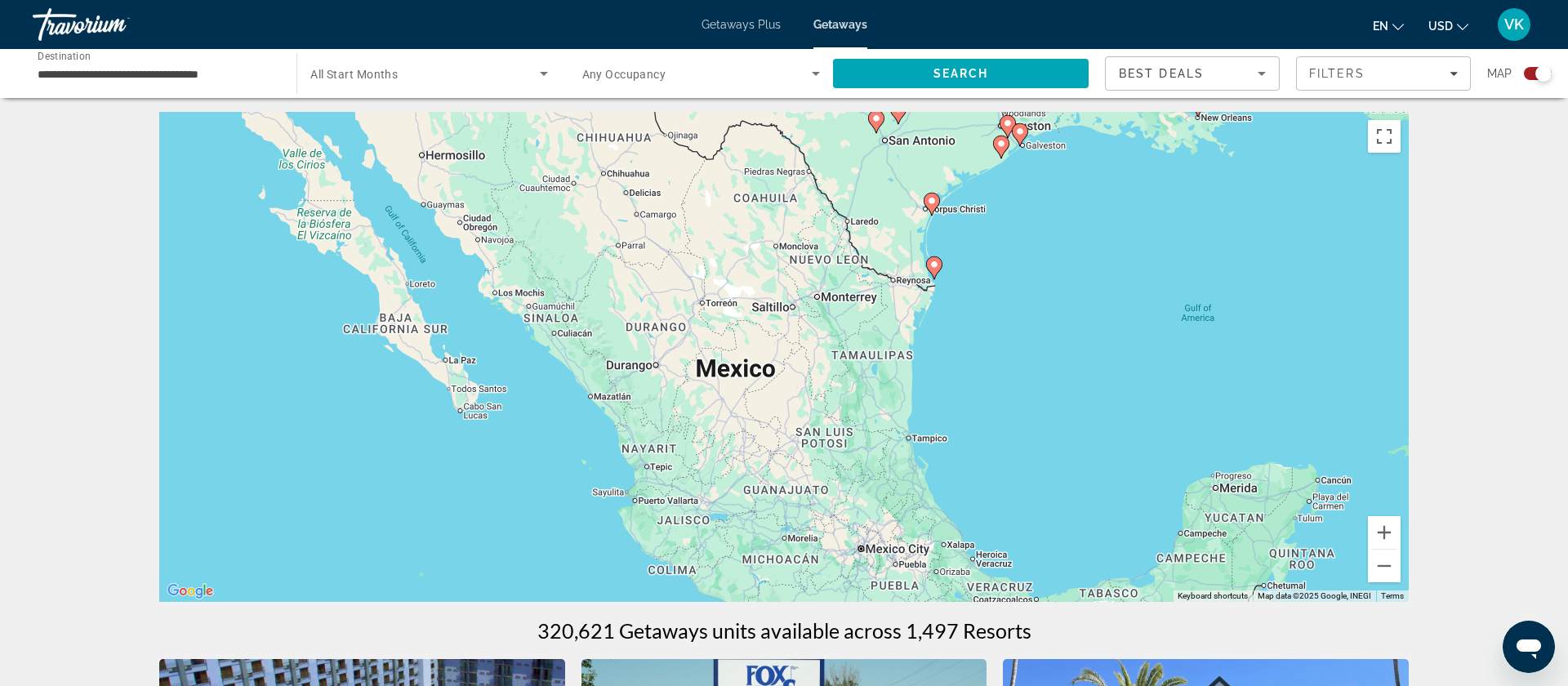
click at [934, 259] on icon "Main content" at bounding box center [934, 268] width 15 height 21
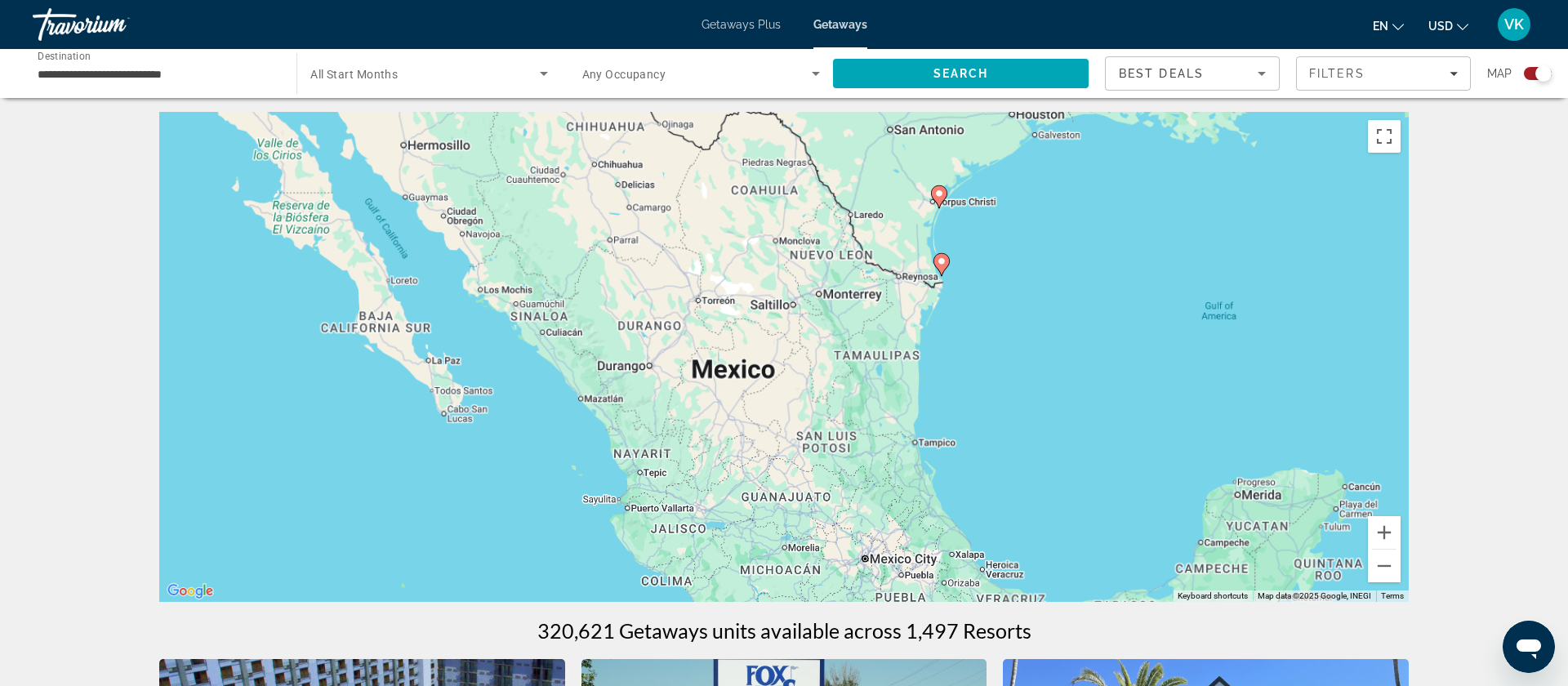
click at [934, 259] on div "To activate drag with keyboard, press Alt + Enter. Once in keyboard drag state,…" at bounding box center [784, 356] width 1249 height 490
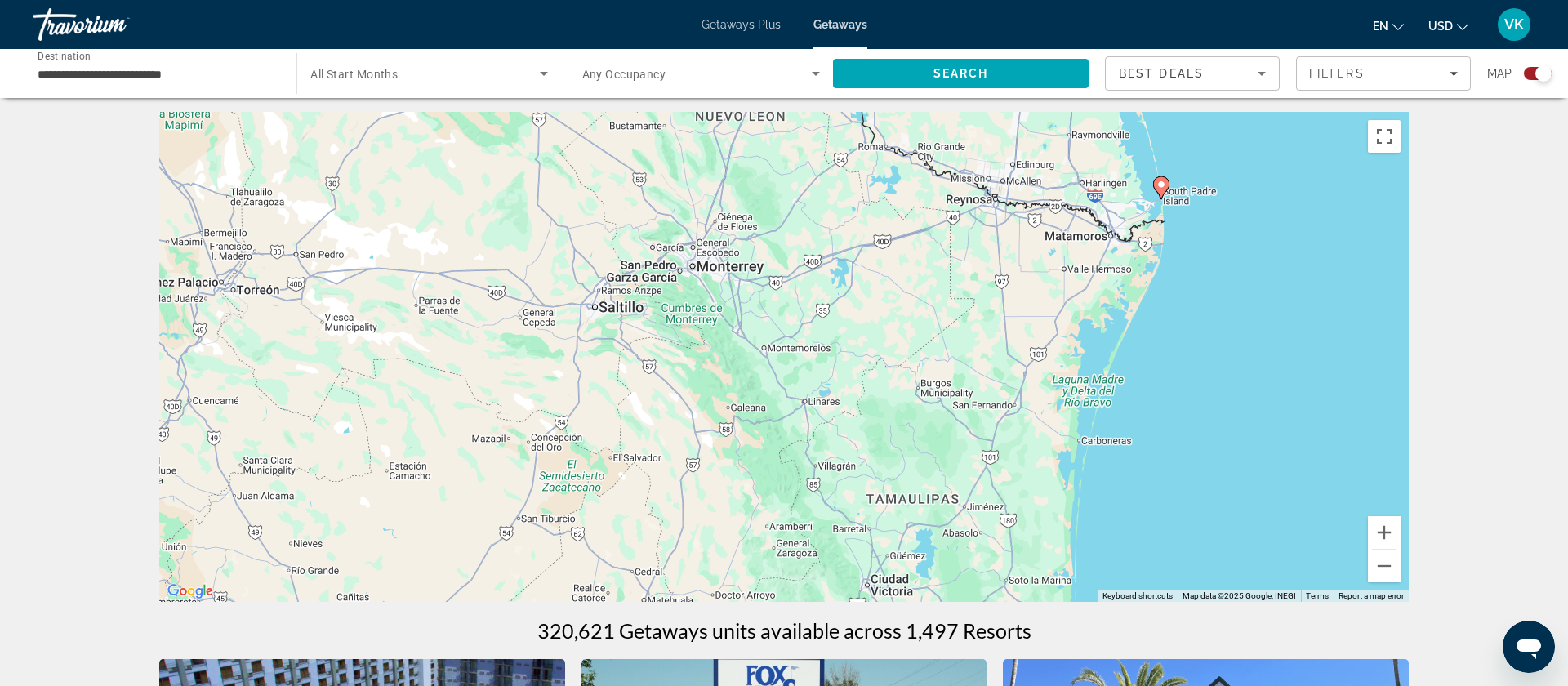
click at [1161, 189] on image "Main content" at bounding box center [1161, 184] width 10 height 10
type input "**********"
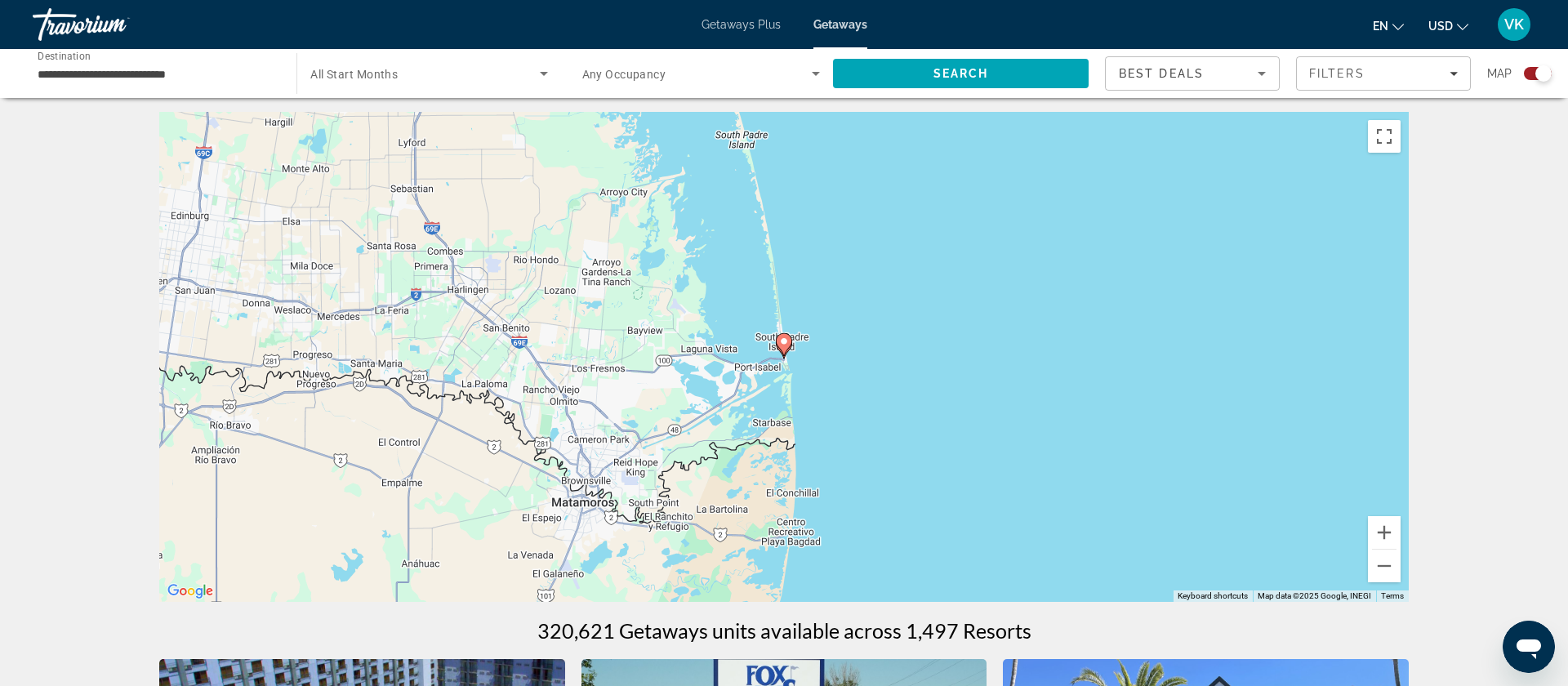
click at [783, 344] on image "Main content" at bounding box center [784, 341] width 10 height 10
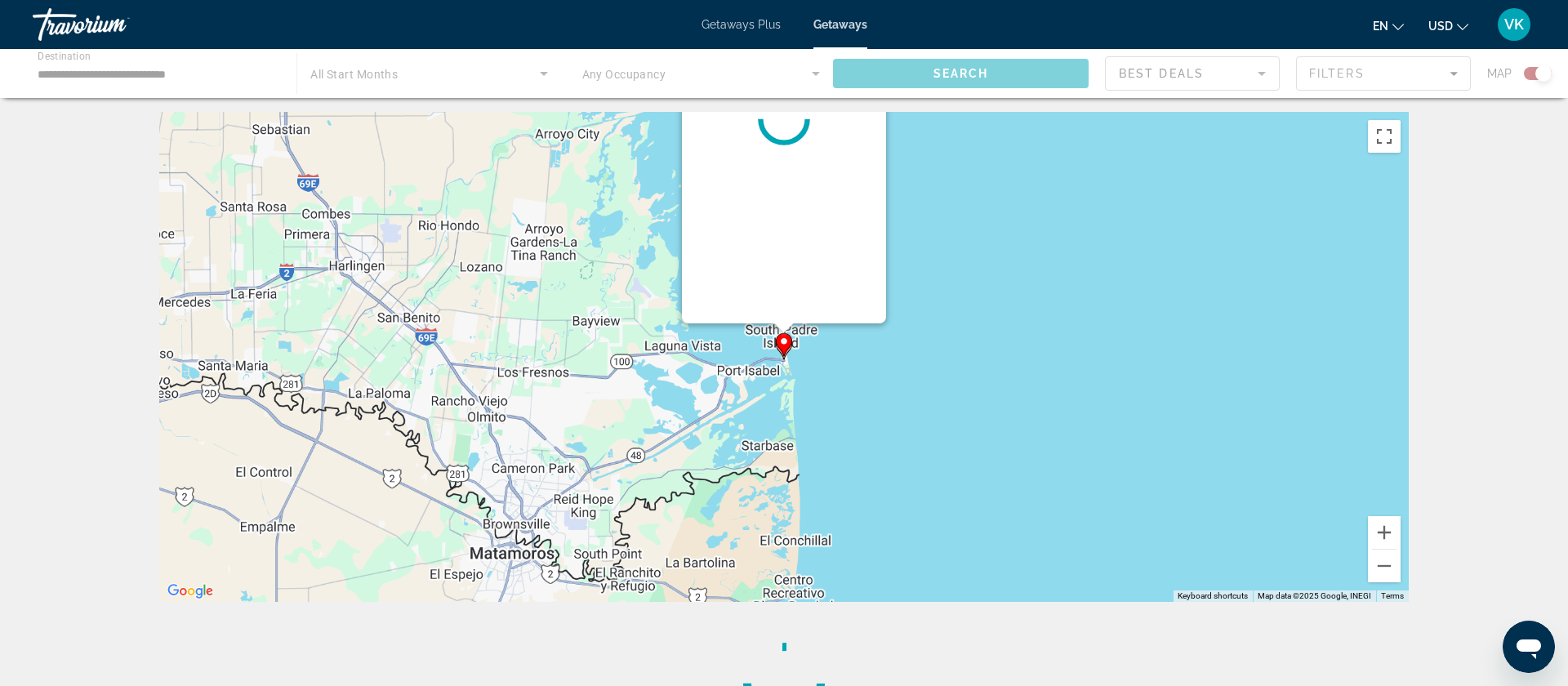
scroll to position [0, 0]
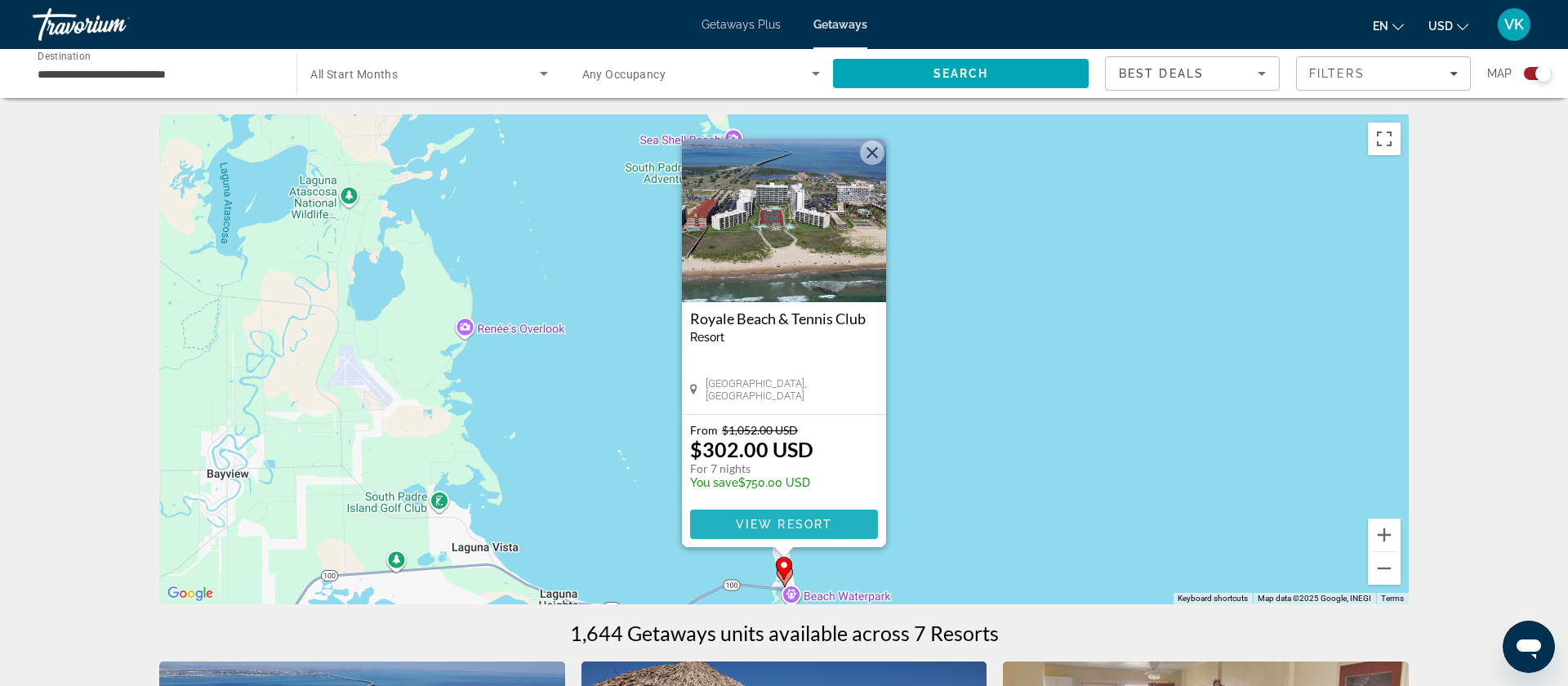
click at [784, 523] on span "View Resort" at bounding box center [784, 524] width 96 height 13
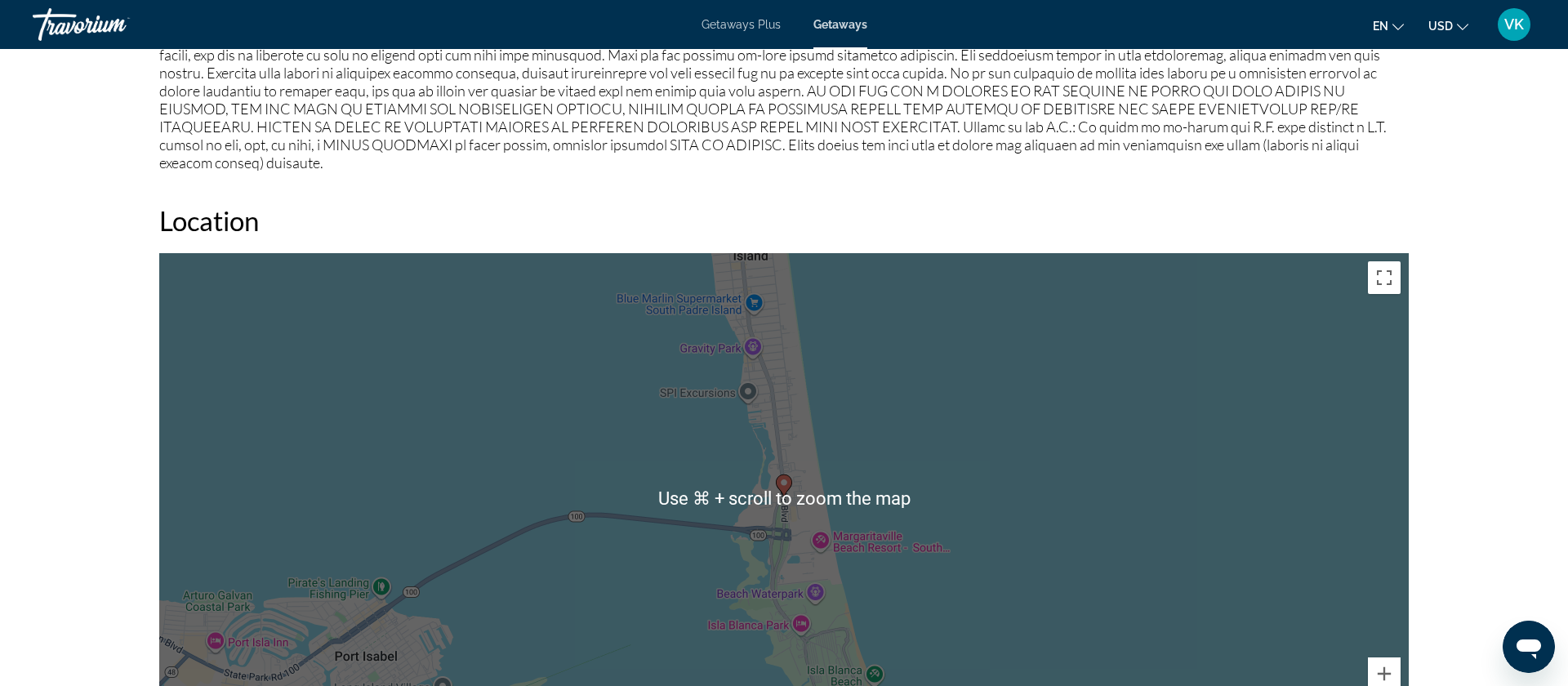
scroll to position [1781, 0]
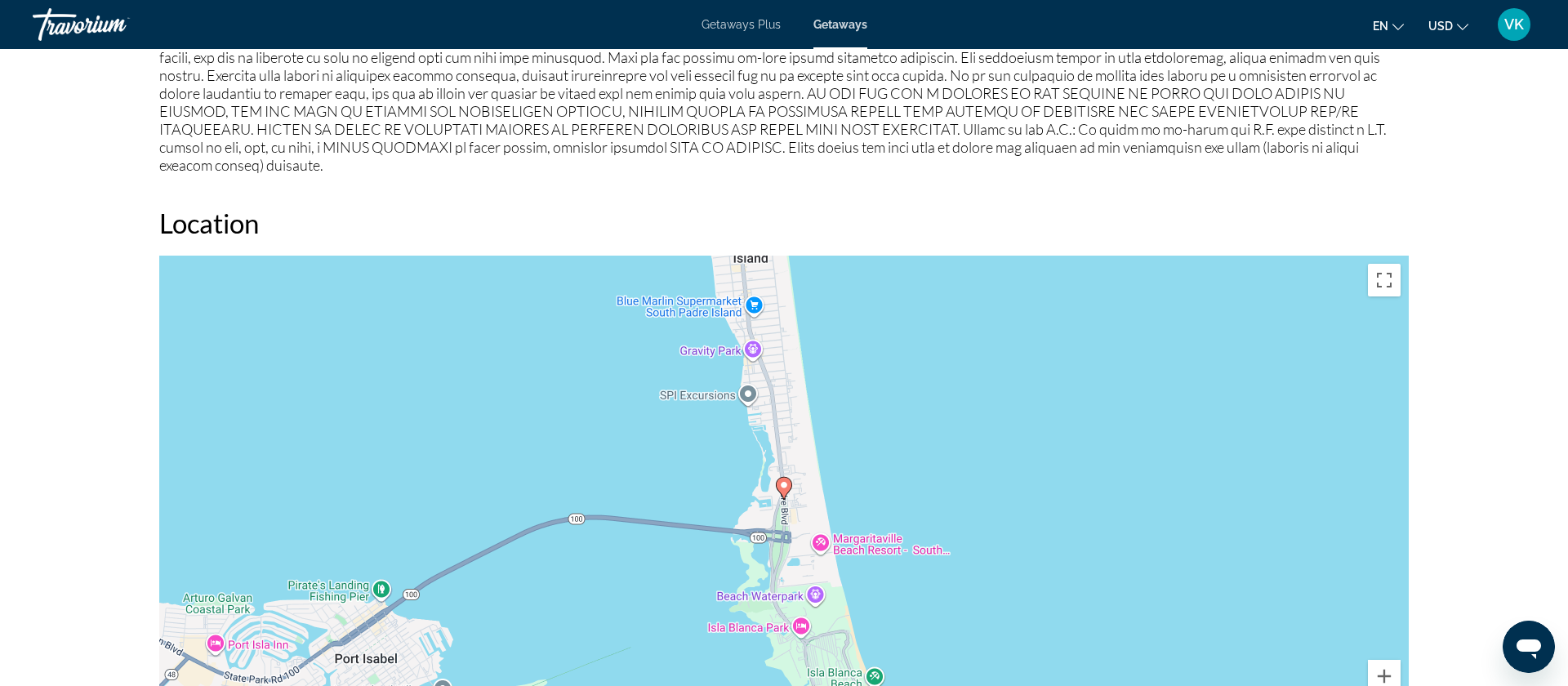
click at [930, 424] on div "To activate drag with keyboard, press Alt + Enter. Once in keyboard drag state,…" at bounding box center [784, 500] width 1249 height 490
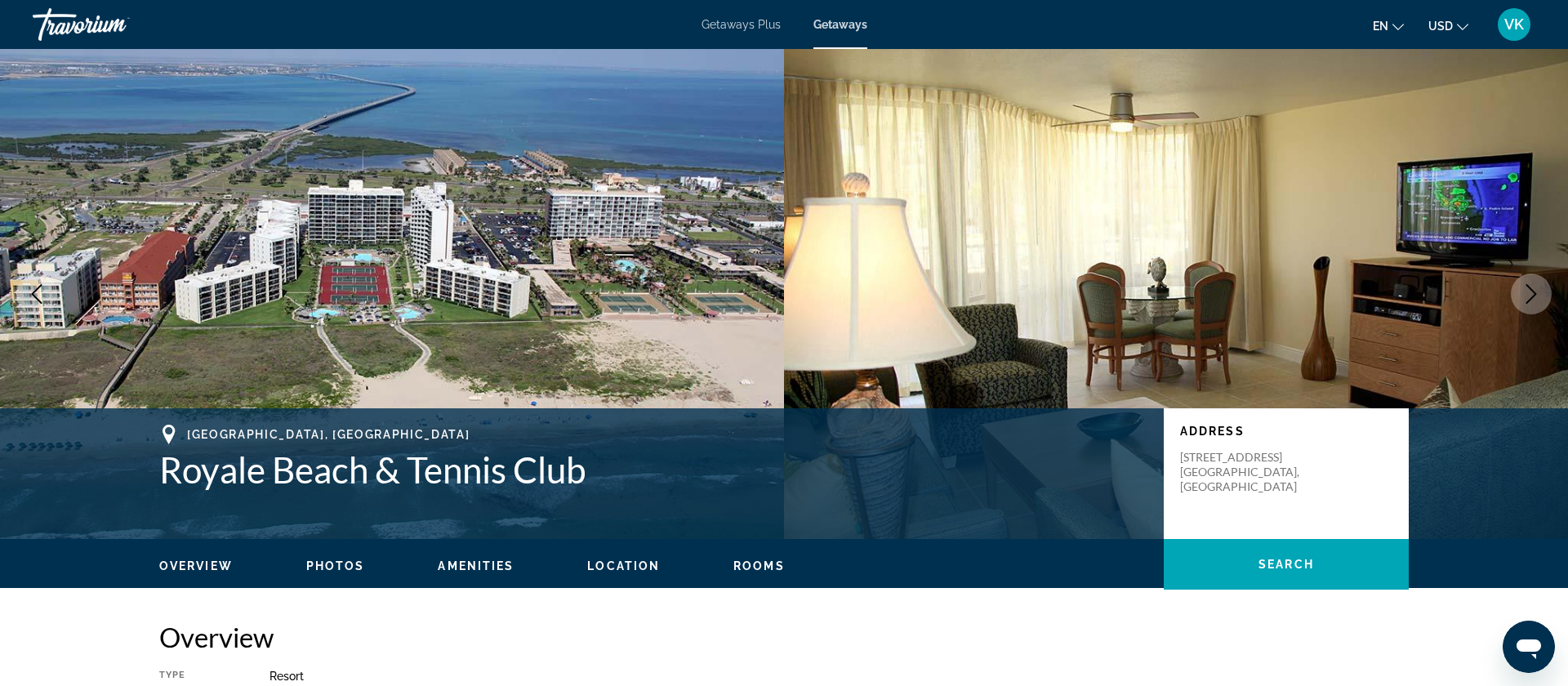
scroll to position [42, 0]
